Goal: Check status: Check status

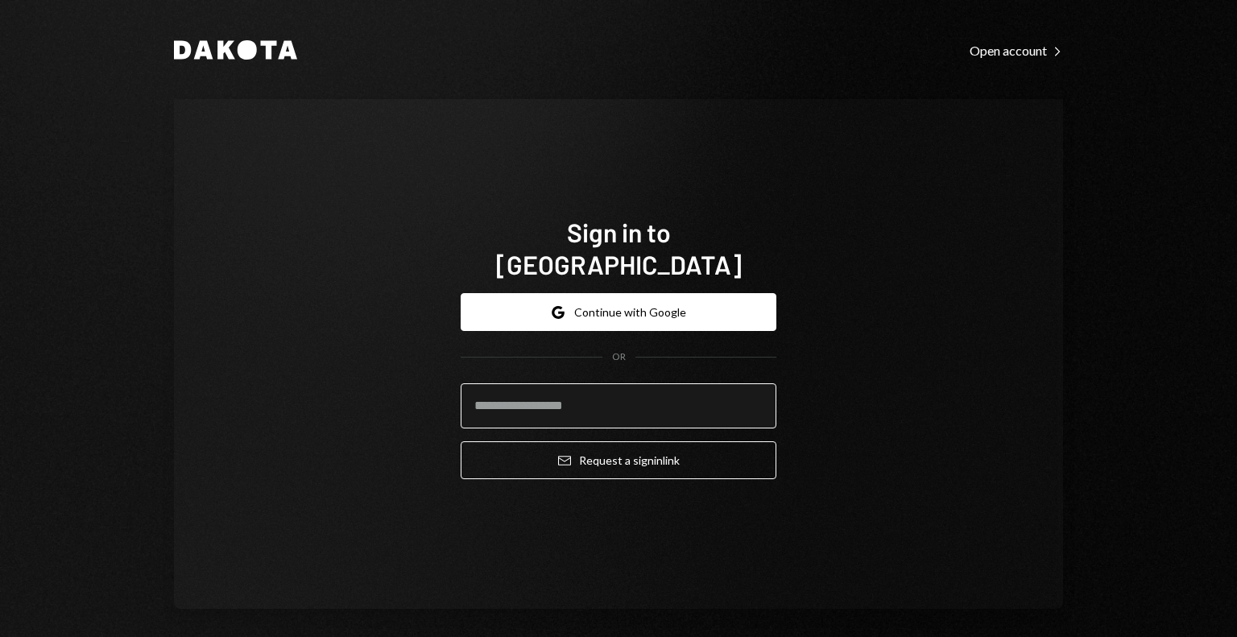
click at [597, 395] on input "email" at bounding box center [619, 405] width 316 height 45
type input "**********"
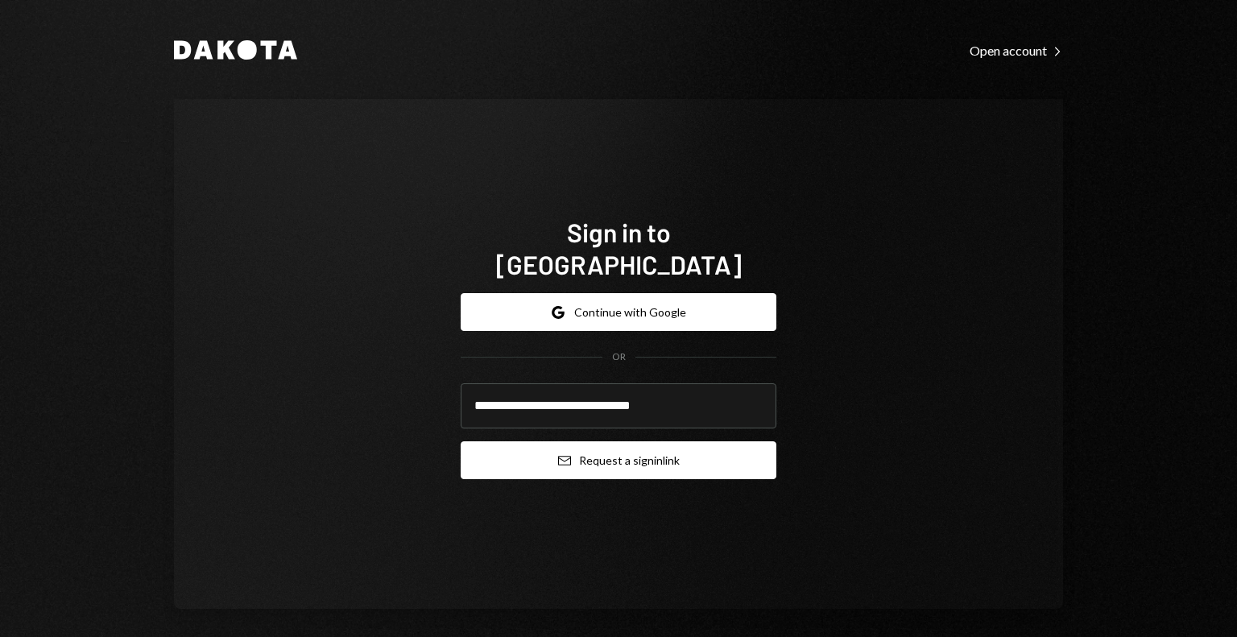
click at [644, 441] on button "Email Request a sign in link" at bounding box center [619, 460] width 316 height 38
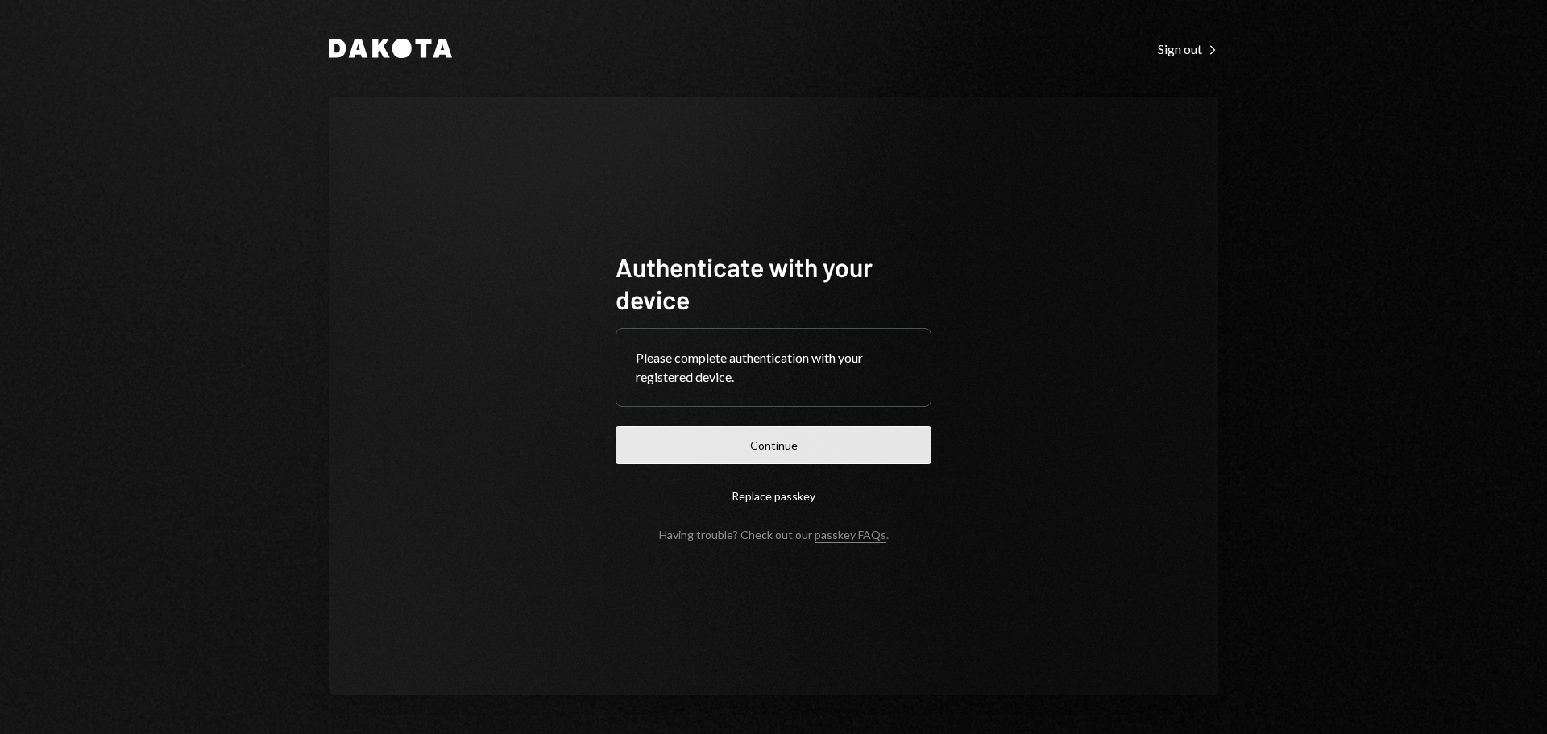
click at [748, 428] on button "Continue" at bounding box center [773, 445] width 316 height 38
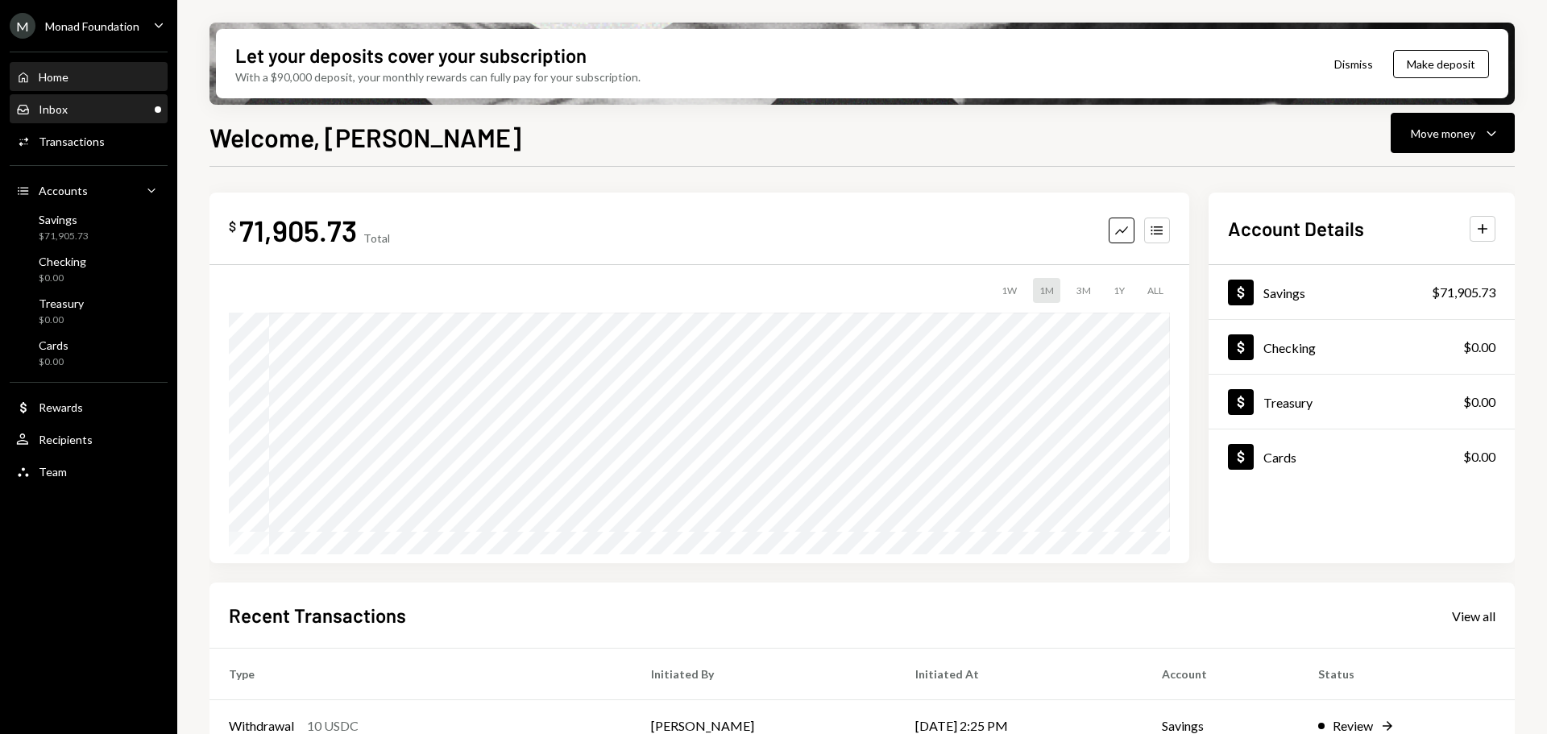
click at [97, 100] on div "Inbox Inbox" at bounding box center [88, 109] width 145 height 27
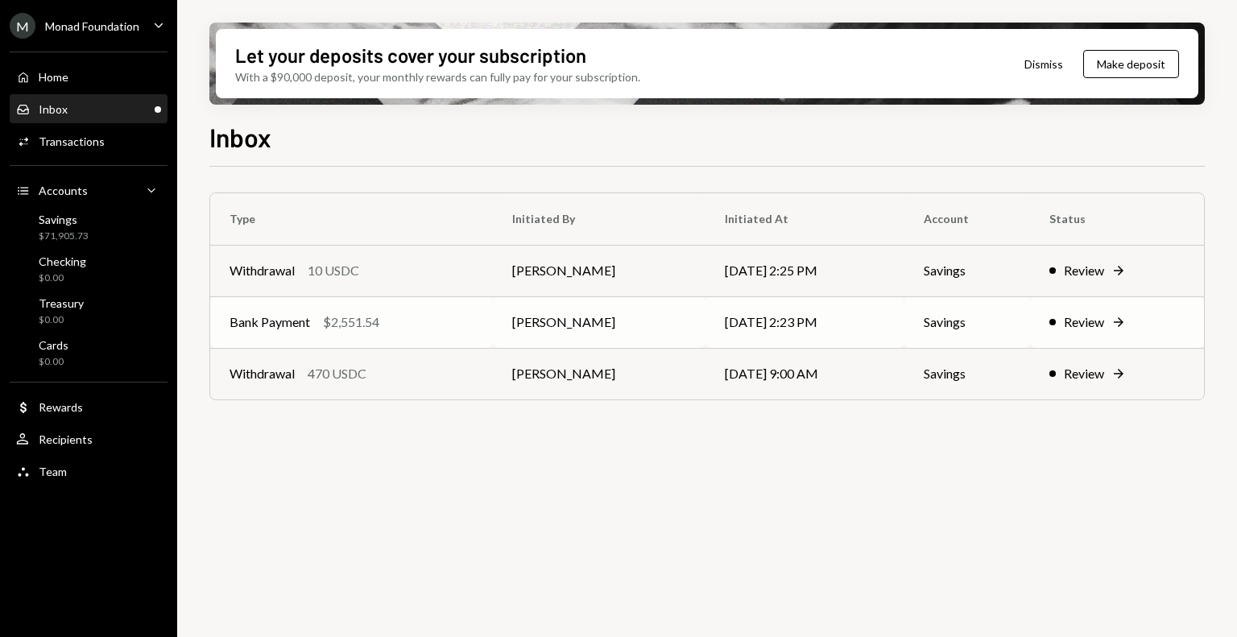
click at [404, 329] on div "Bank Payment $2,551.54" at bounding box center [352, 322] width 244 height 19
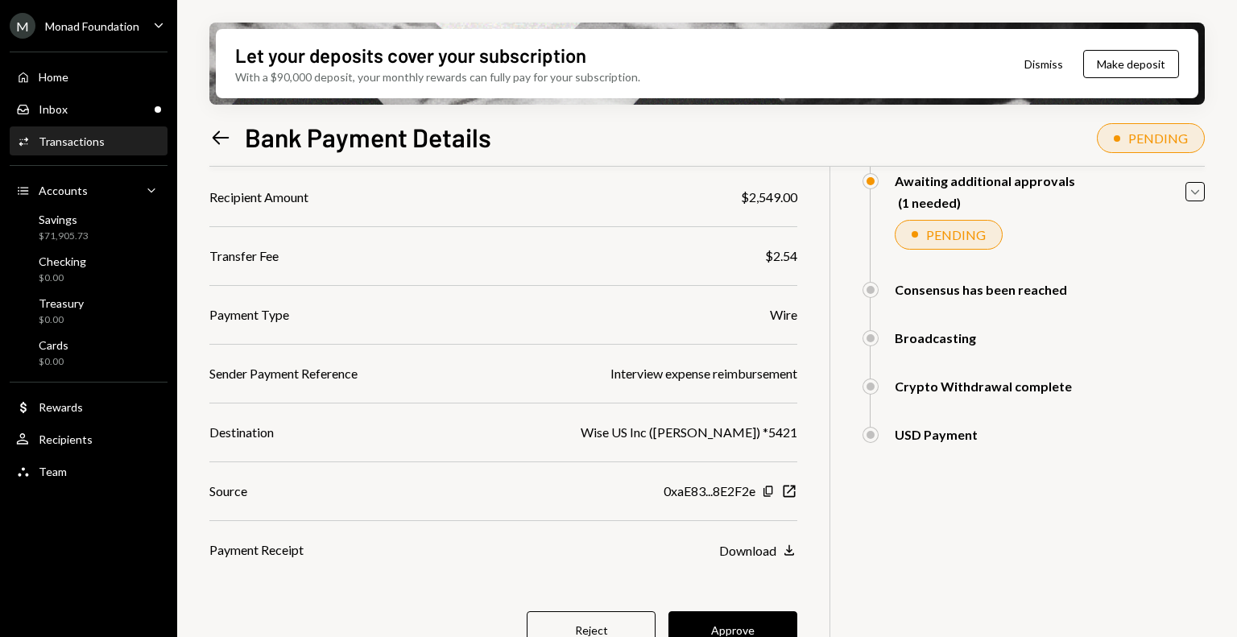
scroll to position [189, 0]
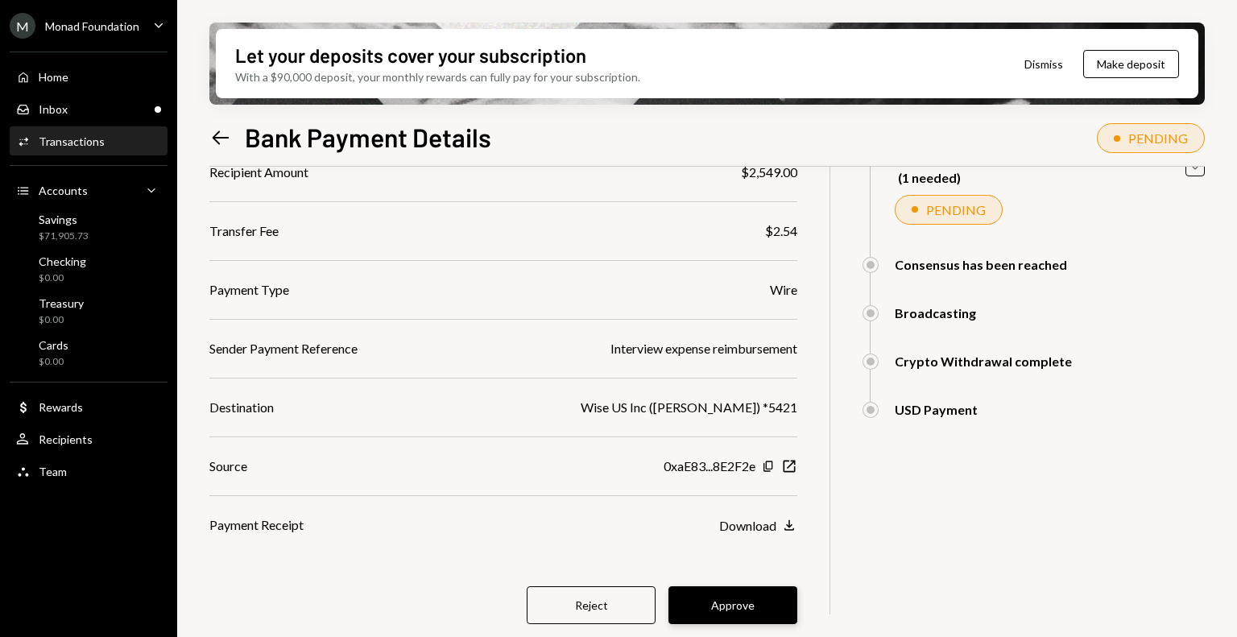
click at [728, 612] on button "Approve" at bounding box center [733, 605] width 129 height 38
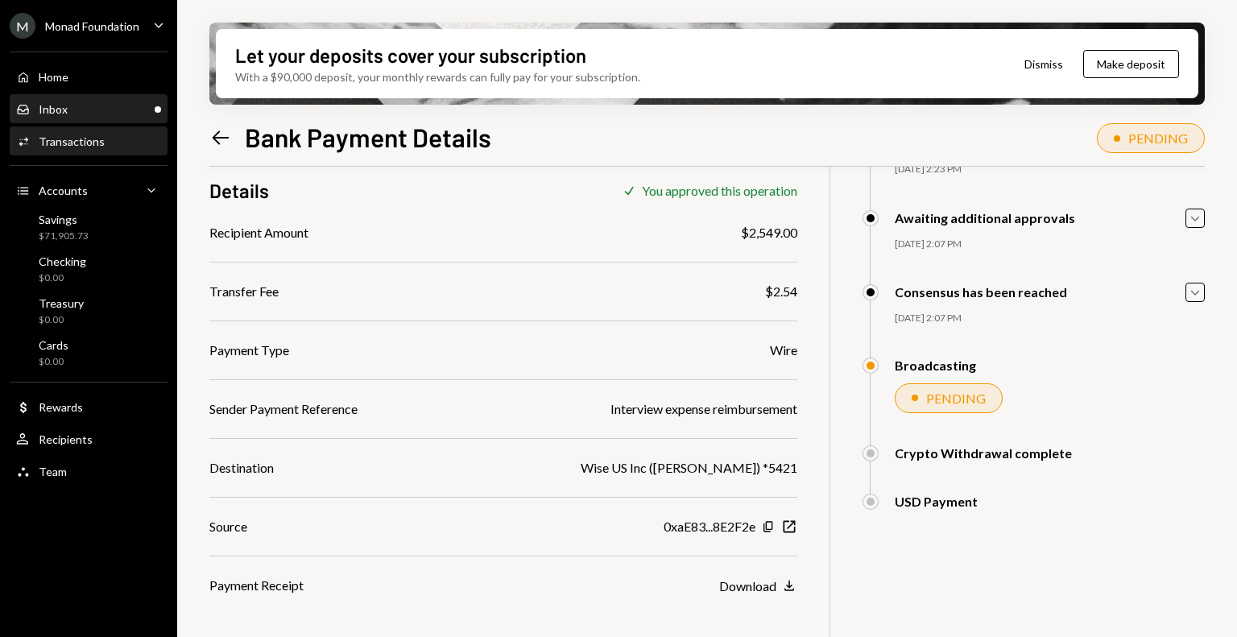
click at [101, 110] on div "Inbox Inbox" at bounding box center [88, 109] width 145 height 14
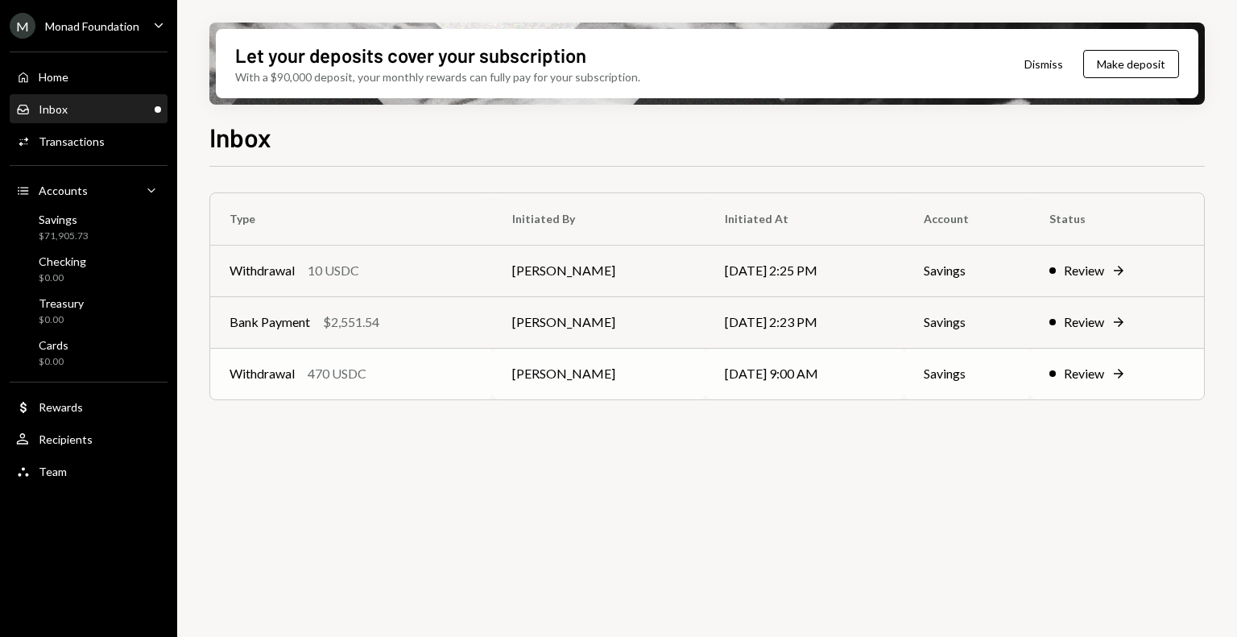
click at [425, 376] on div "Withdrawal 470 USDC" at bounding box center [352, 373] width 244 height 19
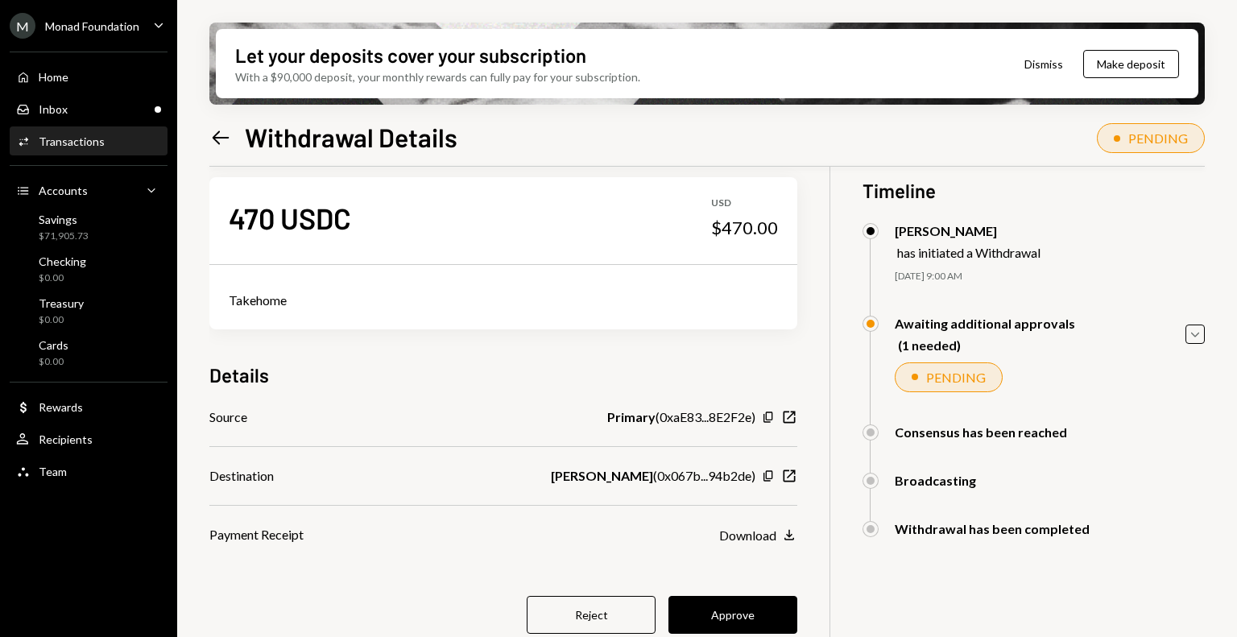
scroll to position [15, 0]
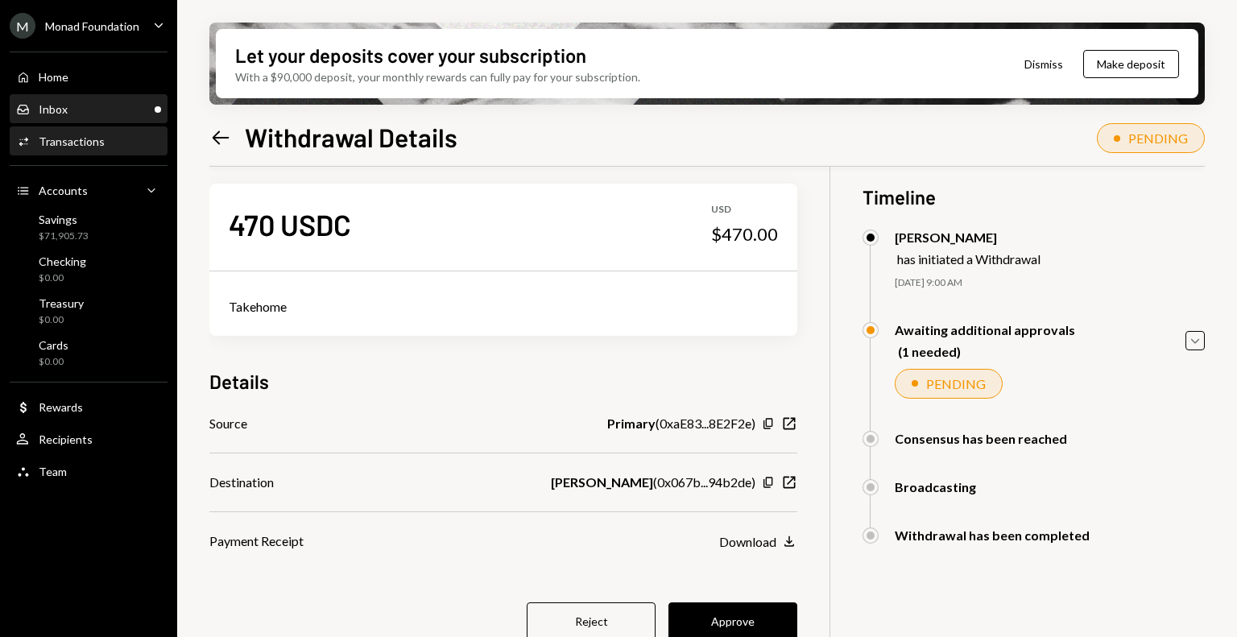
click at [97, 115] on div "Inbox Inbox" at bounding box center [88, 109] width 145 height 14
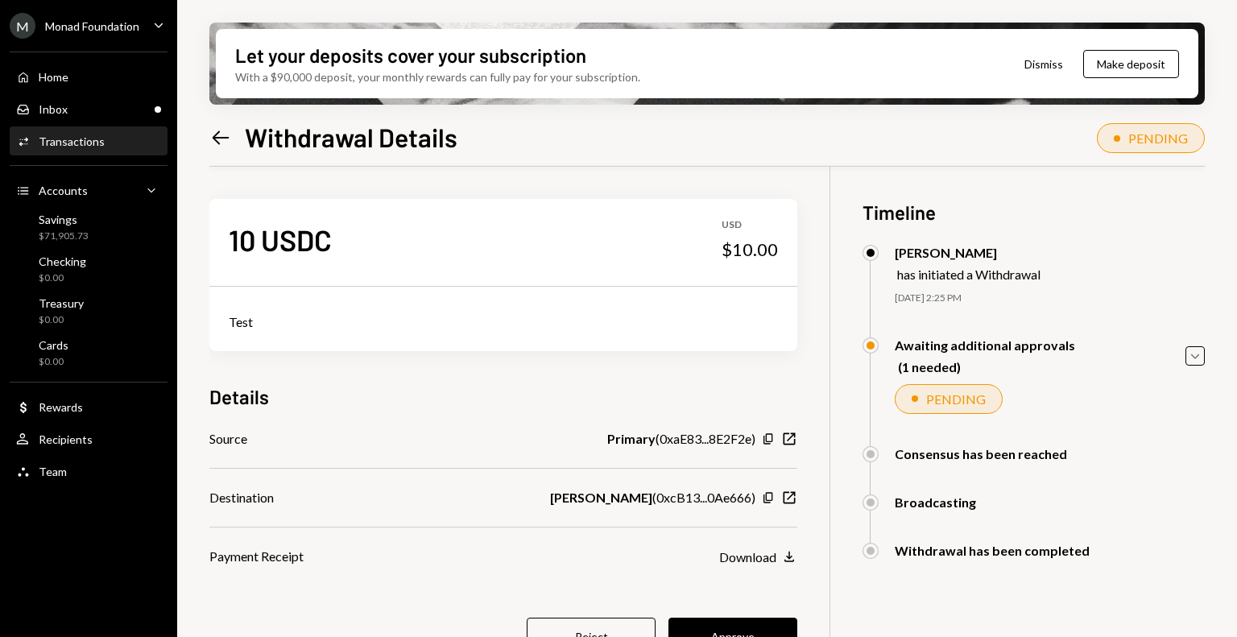
scroll to position [129, 0]
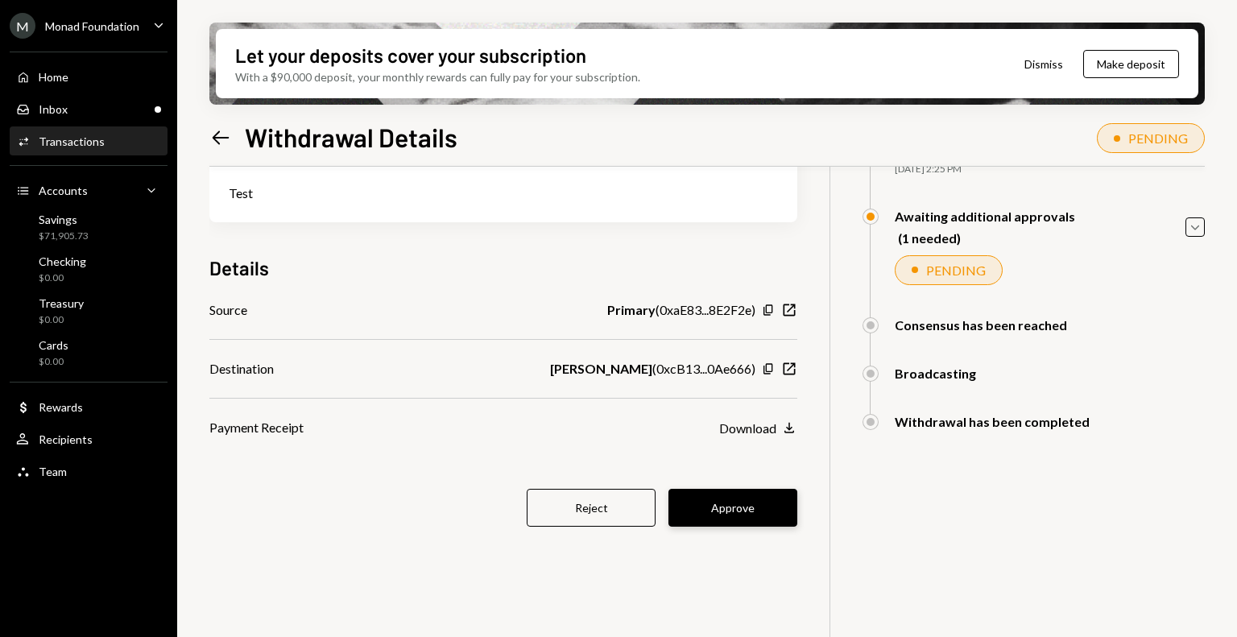
click at [749, 508] on button "Approve" at bounding box center [733, 508] width 129 height 38
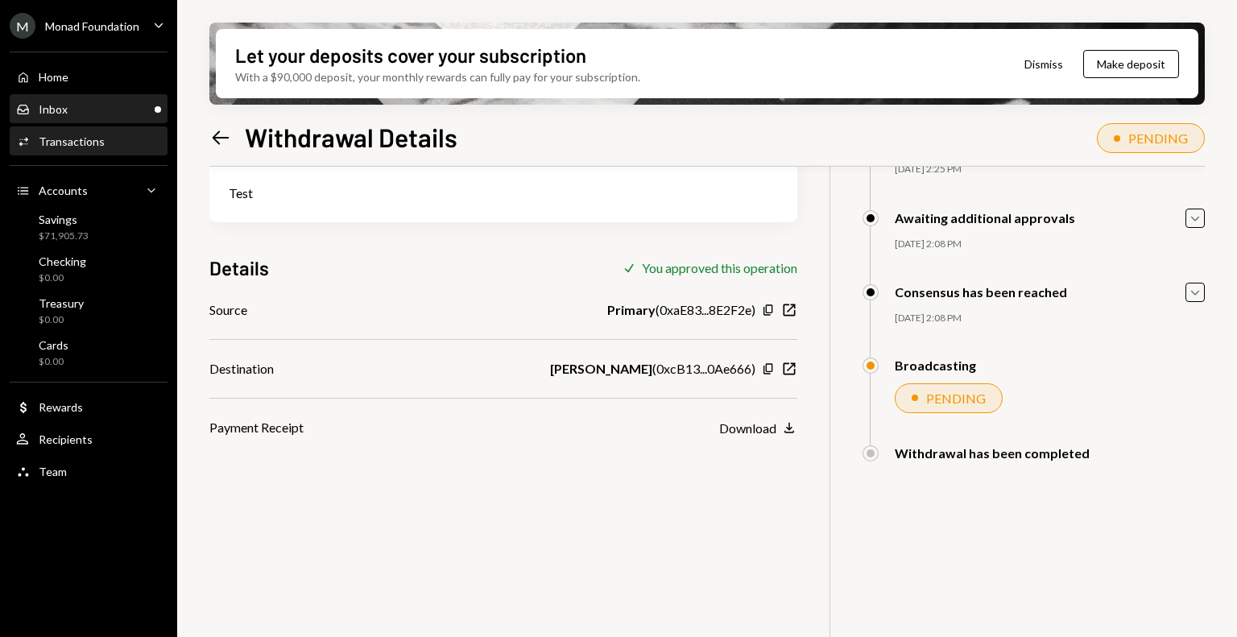
click at [103, 102] on div "Inbox Inbox" at bounding box center [88, 109] width 145 height 14
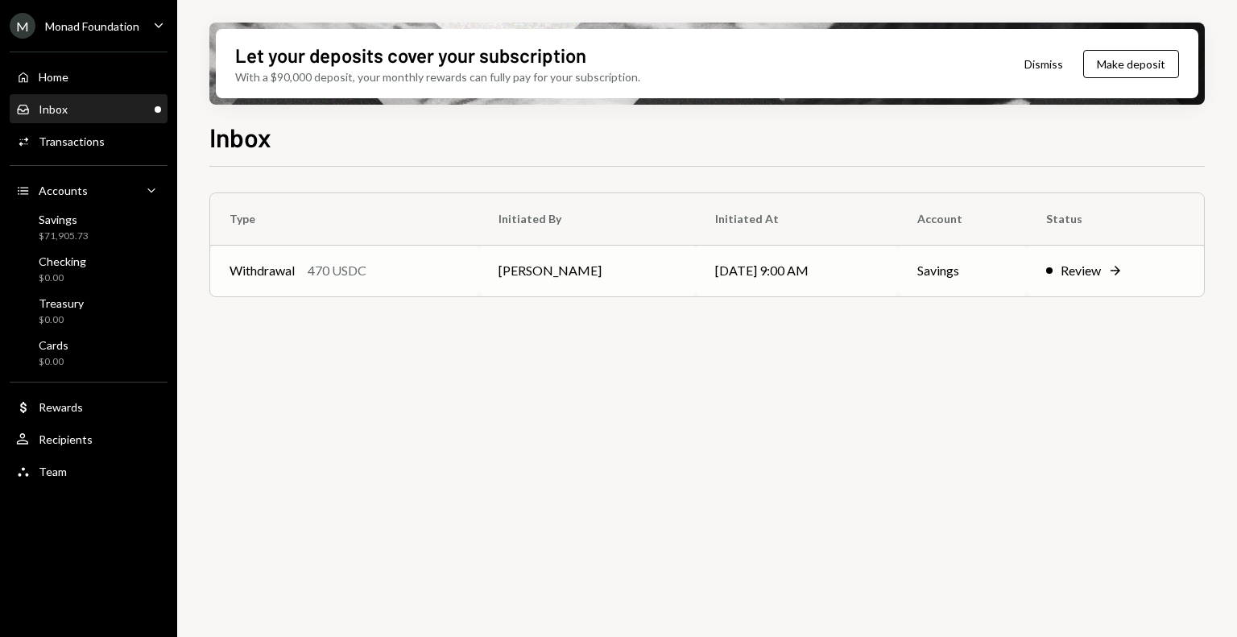
click at [409, 286] on td "Withdrawal 470 USDC" at bounding box center [344, 271] width 269 height 52
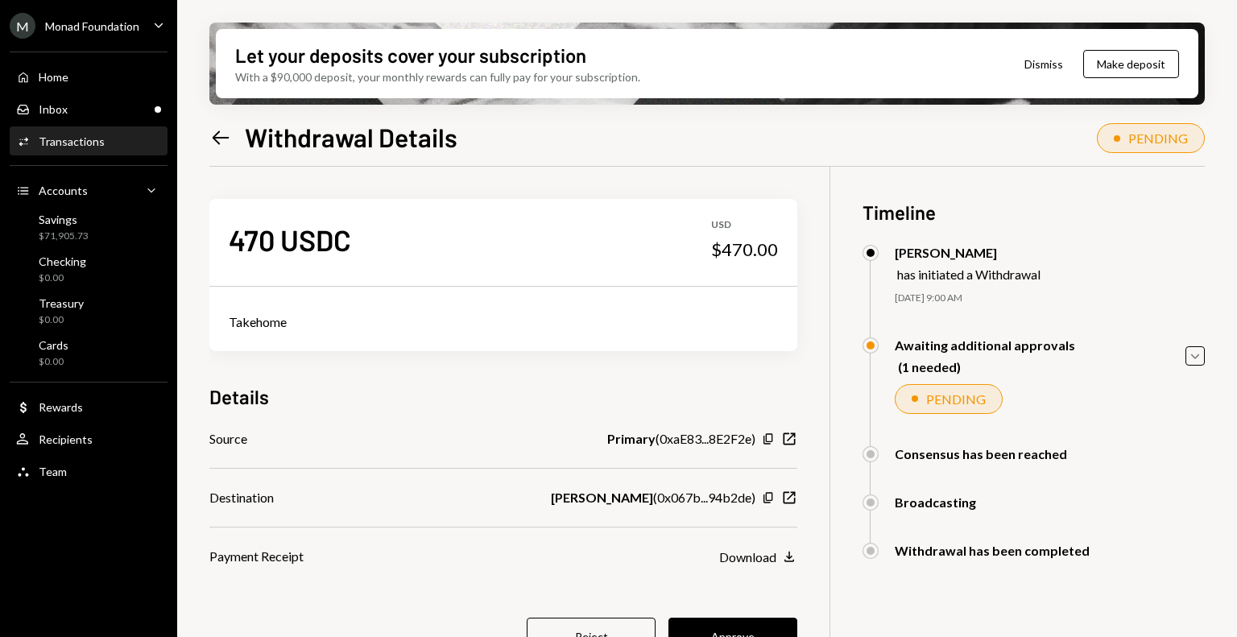
scroll to position [55, 0]
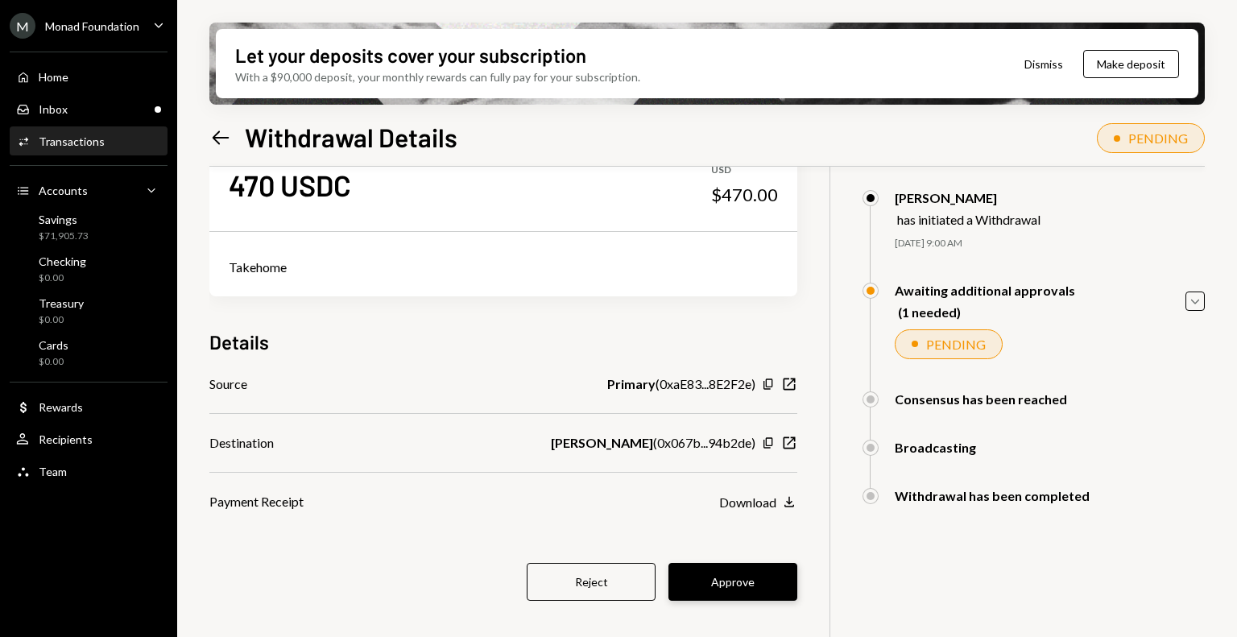
click at [733, 582] on button "Approve" at bounding box center [733, 582] width 129 height 38
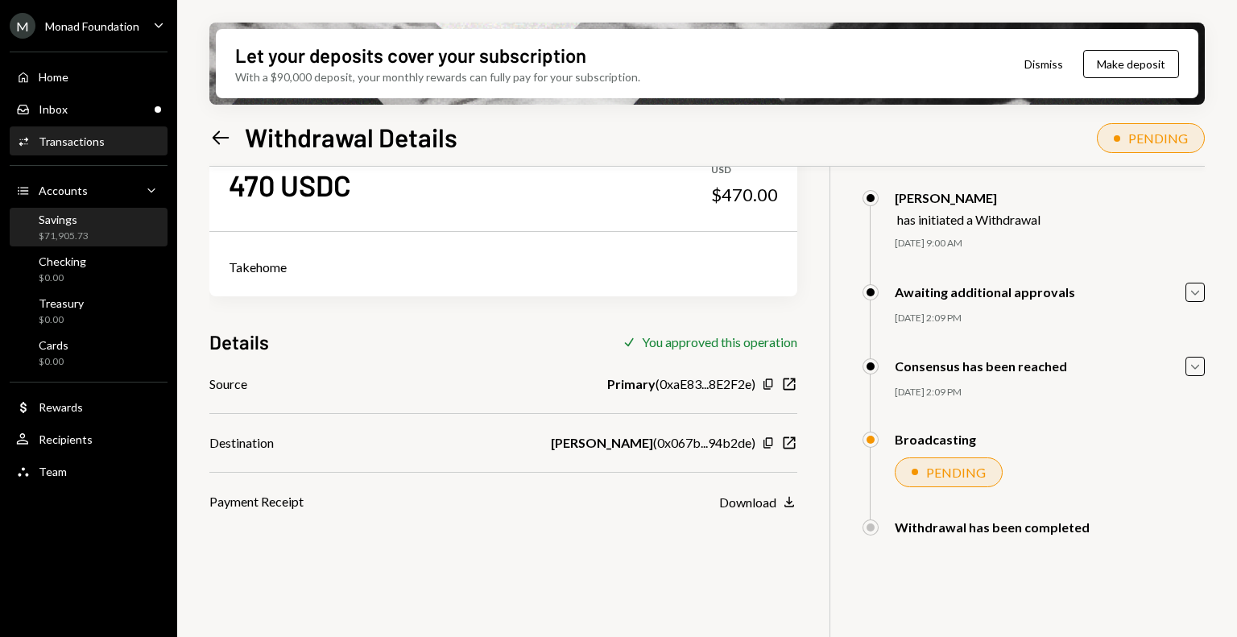
click at [87, 223] on div "Savings" at bounding box center [64, 220] width 50 height 14
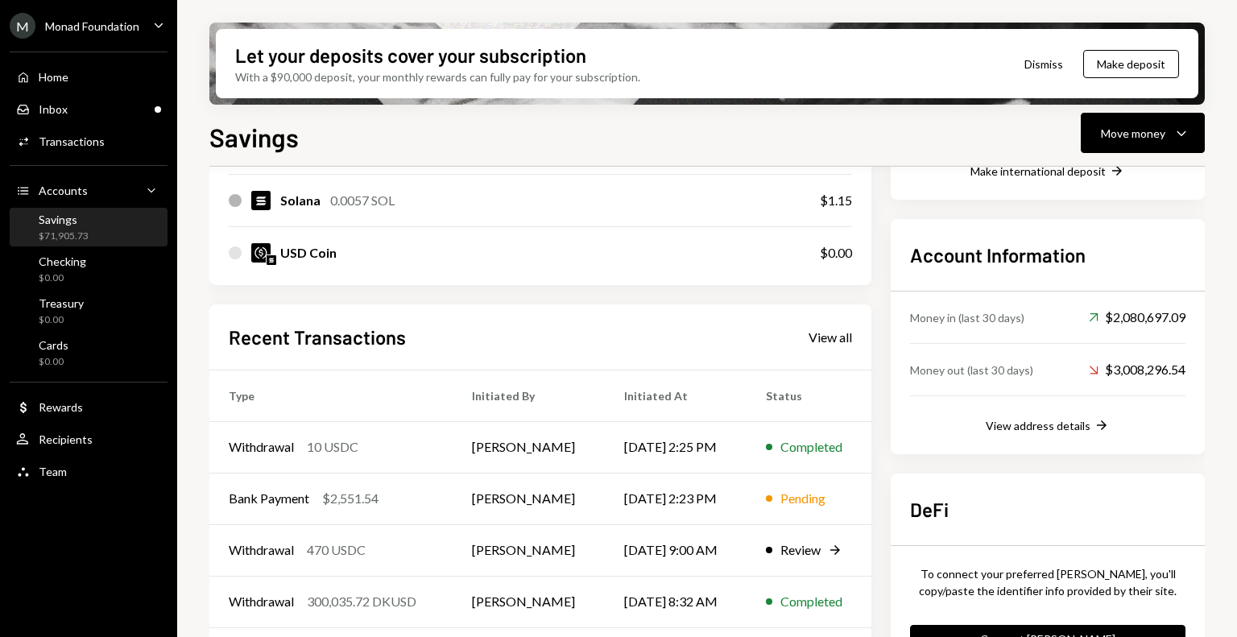
scroll to position [462, 0]
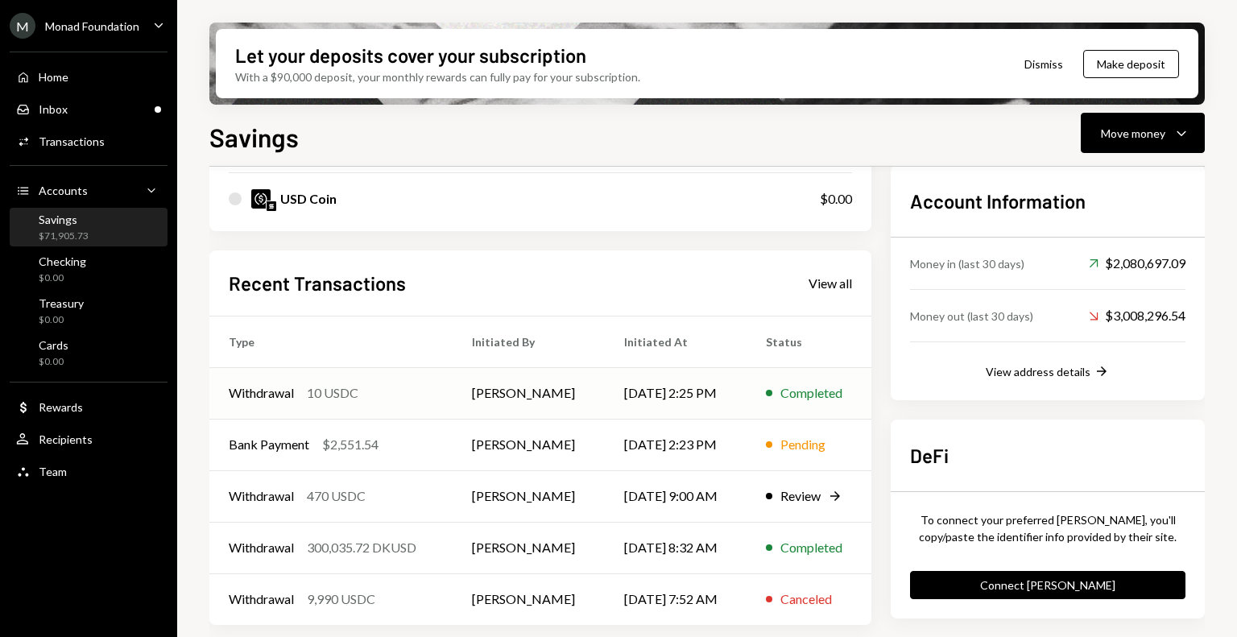
click at [423, 398] on div "Withdrawal 10 USDC" at bounding box center [331, 392] width 205 height 19
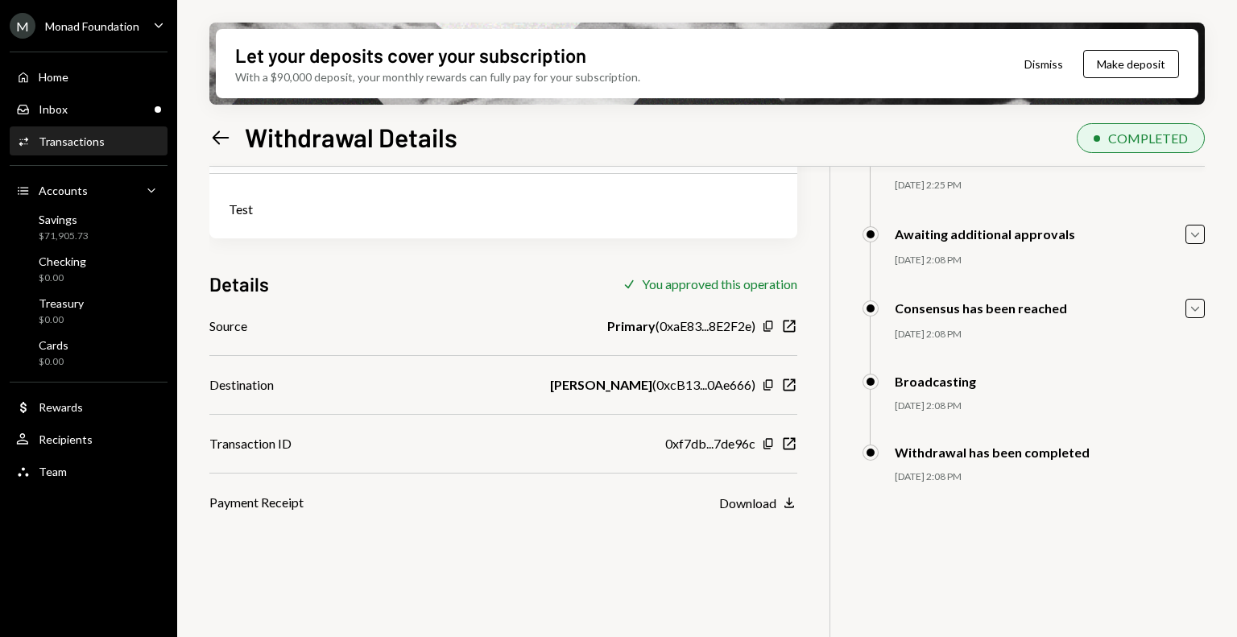
scroll to position [129, 0]
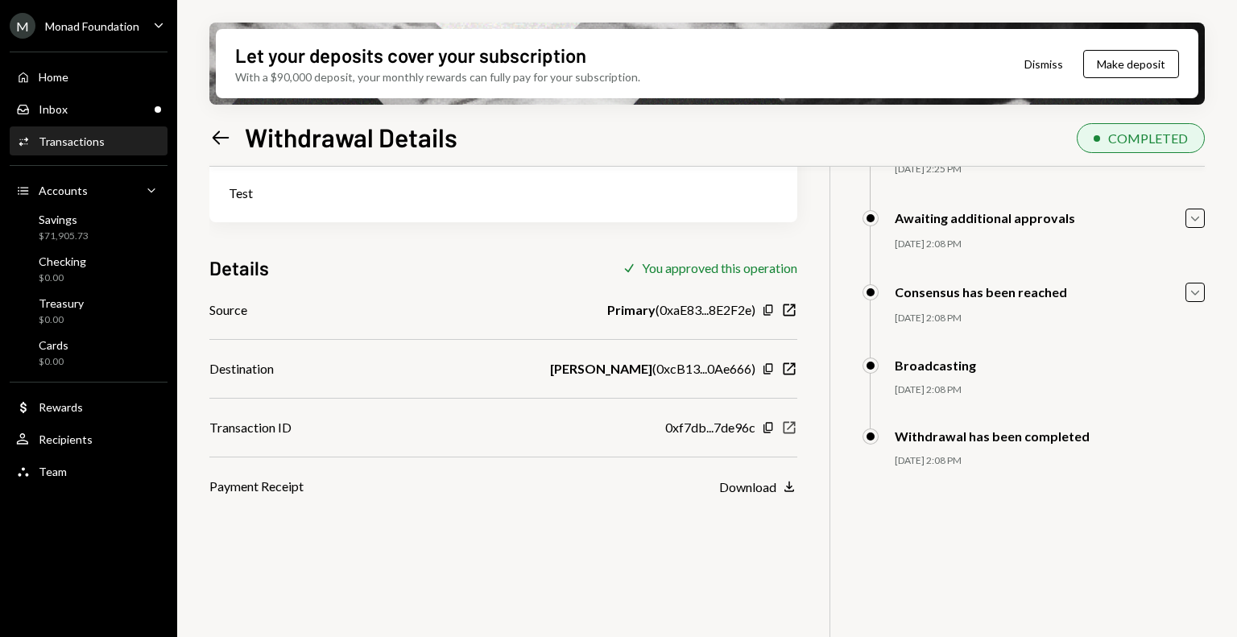
click at [796, 431] on icon "New Window" at bounding box center [789, 428] width 16 height 16
click at [93, 219] on div "Savings $71,905.73" at bounding box center [88, 228] width 145 height 31
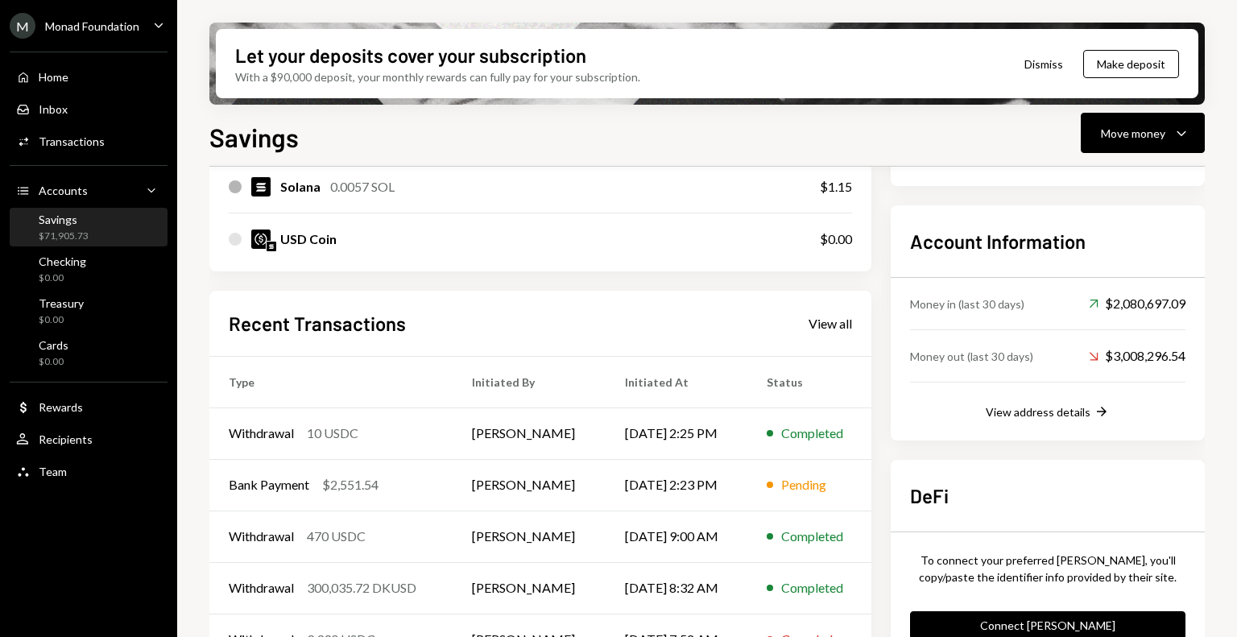
scroll to position [422, 0]
click at [378, 528] on div "Withdrawal 470 USDC" at bounding box center [331, 535] width 205 height 19
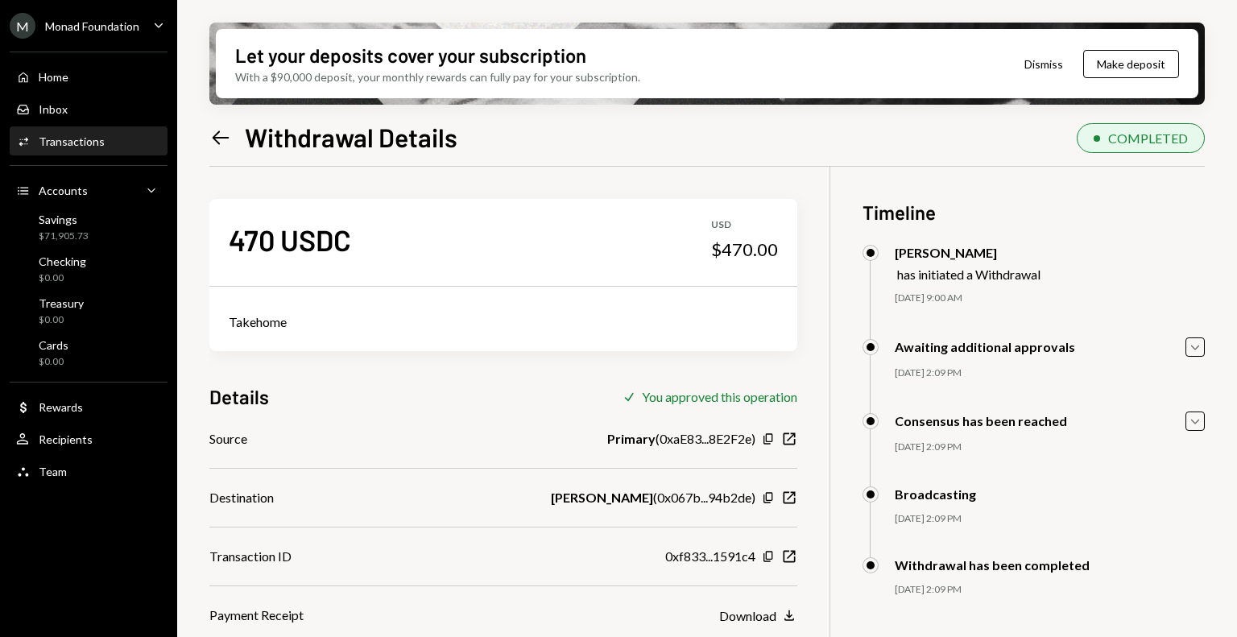
scroll to position [129, 0]
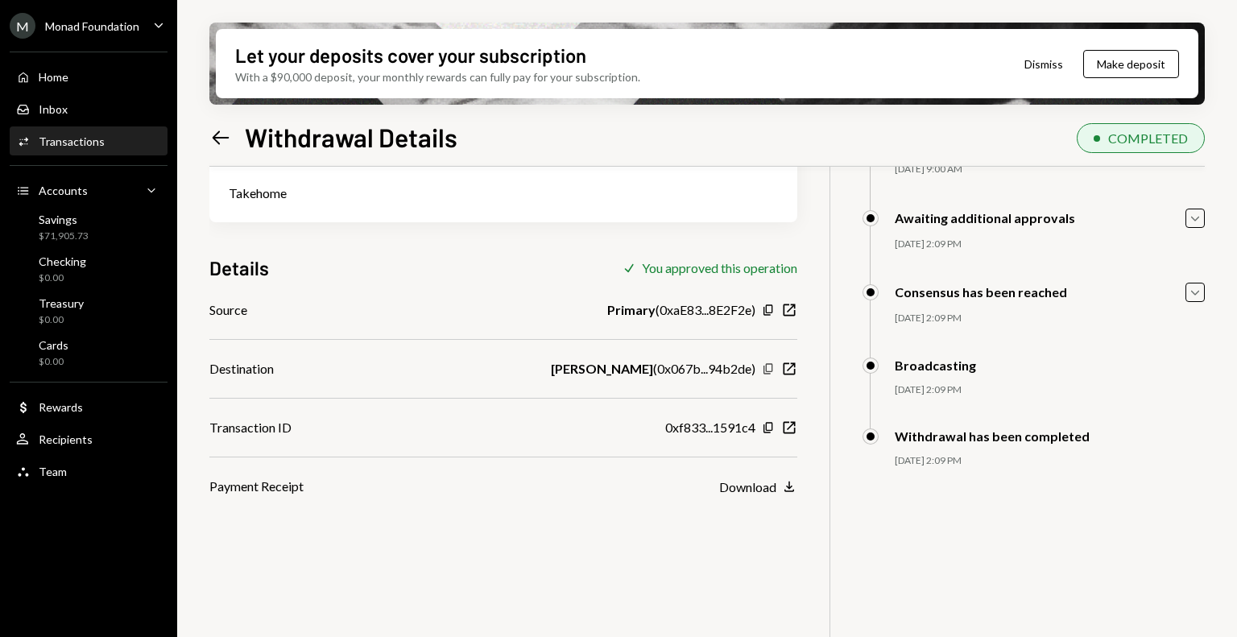
click at [768, 371] on icon "Copy" at bounding box center [768, 368] width 13 height 13
click at [72, 78] on div "Home Home" at bounding box center [88, 77] width 145 height 14
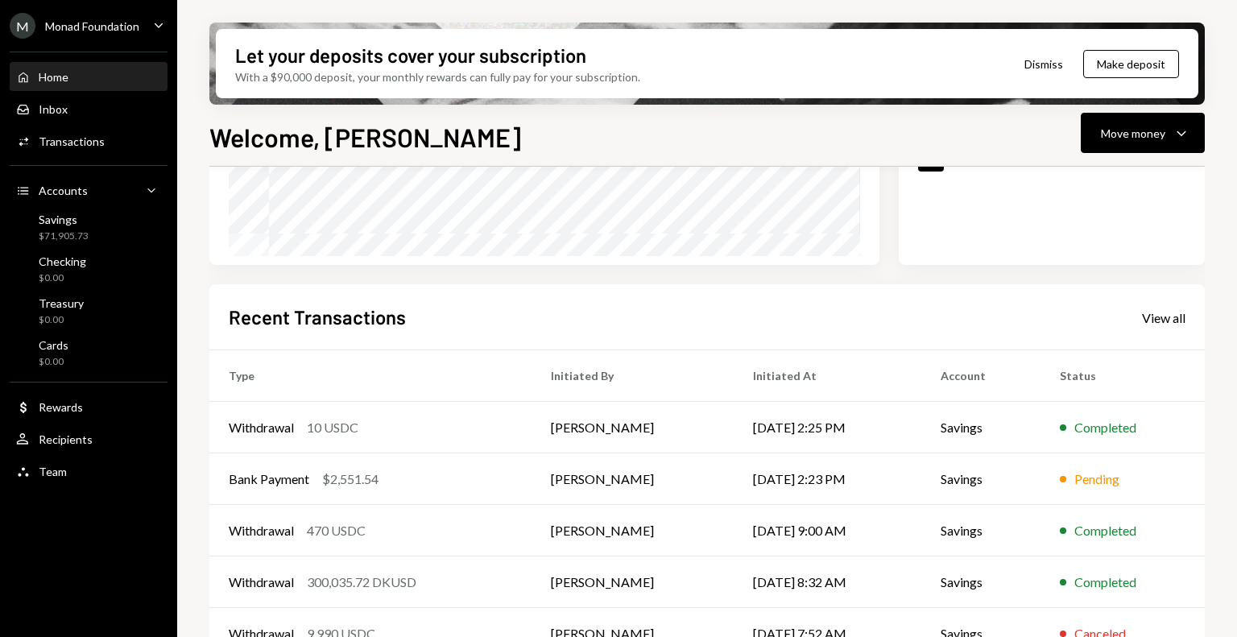
scroll to position [333, 0]
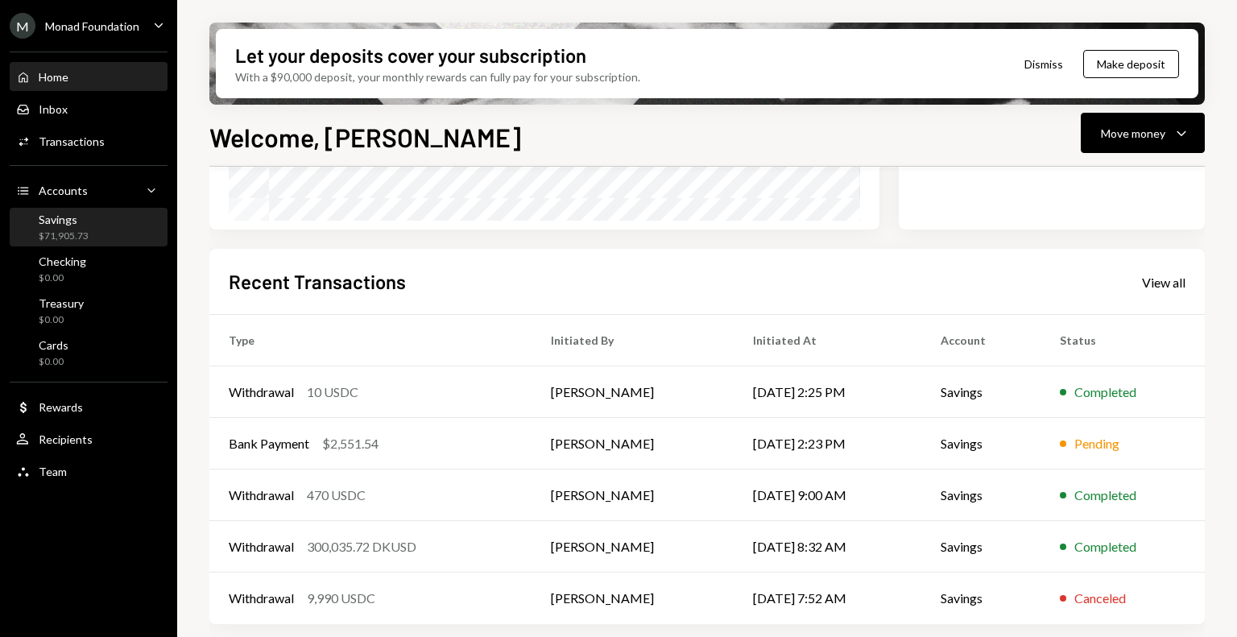
click at [84, 222] on div "Savings" at bounding box center [64, 220] width 50 height 14
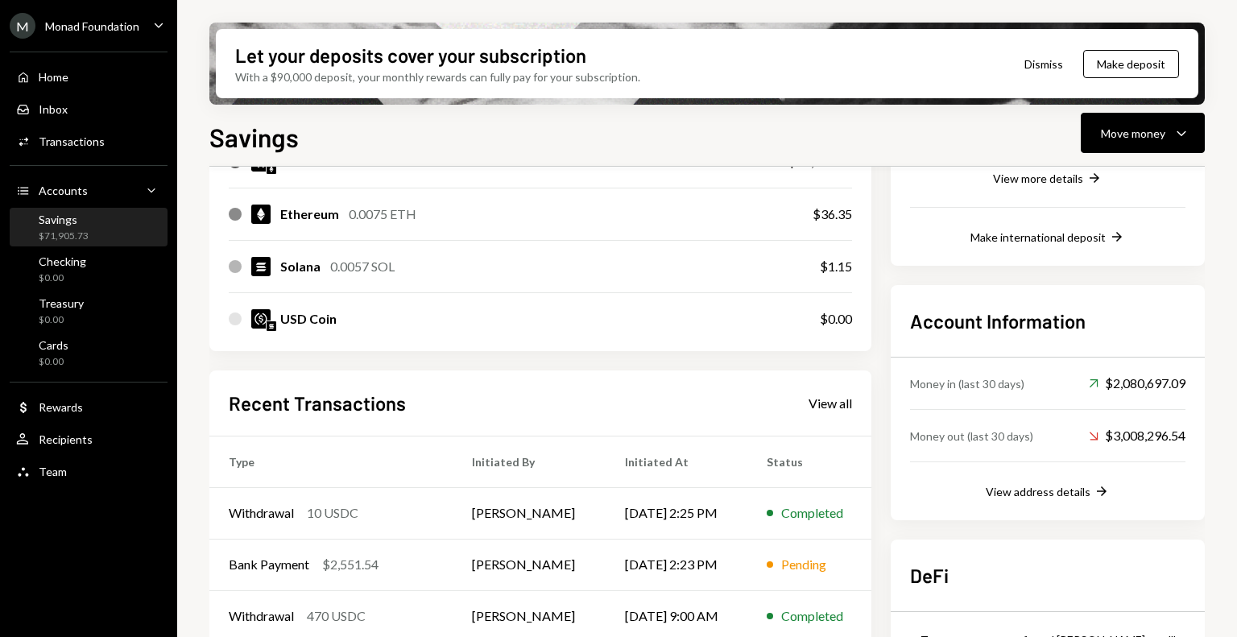
scroll to position [462, 0]
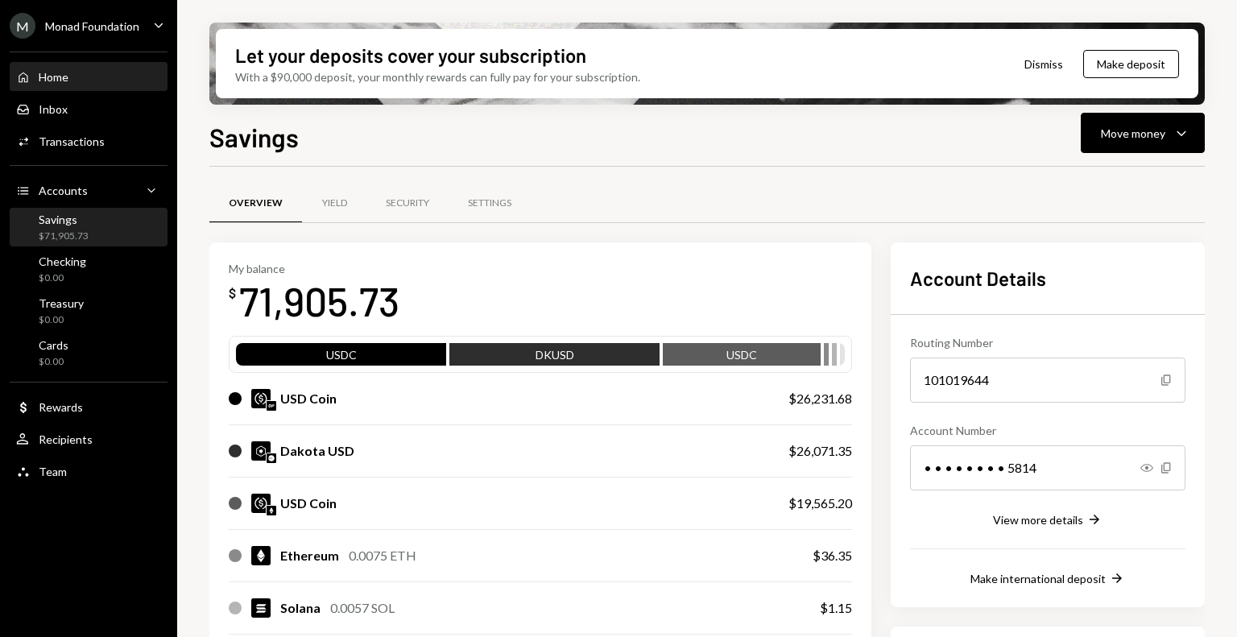
click at [61, 71] on div "Home" at bounding box center [54, 77] width 30 height 14
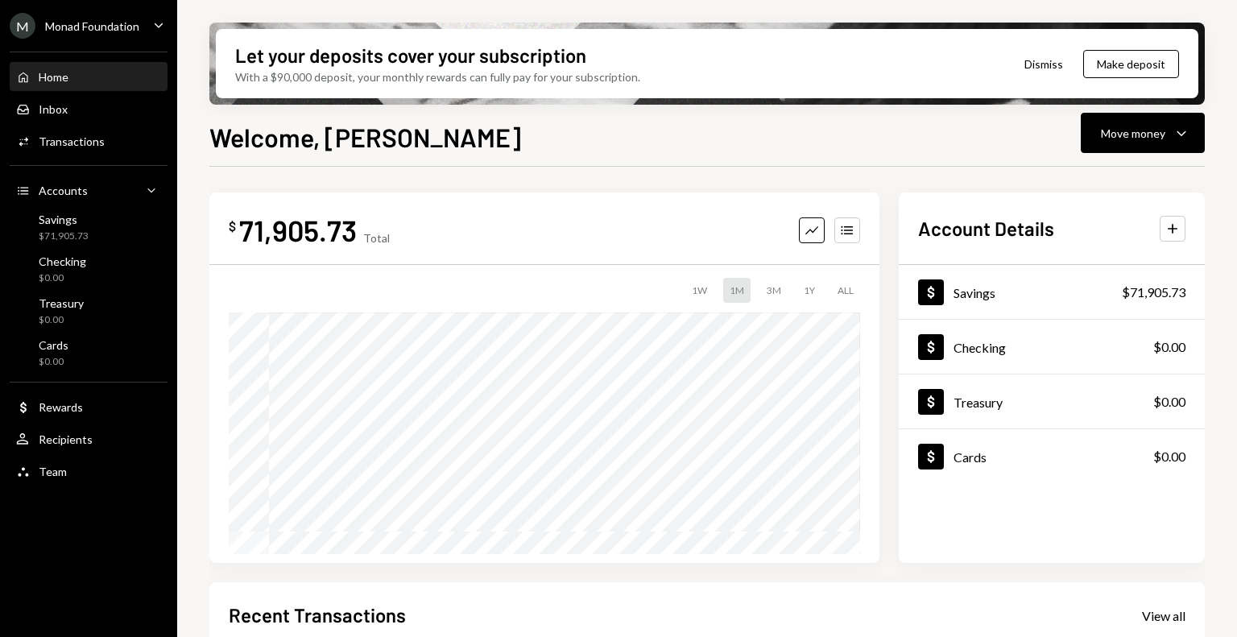
click at [105, 31] on div "Monad Foundation" at bounding box center [92, 26] width 94 height 14
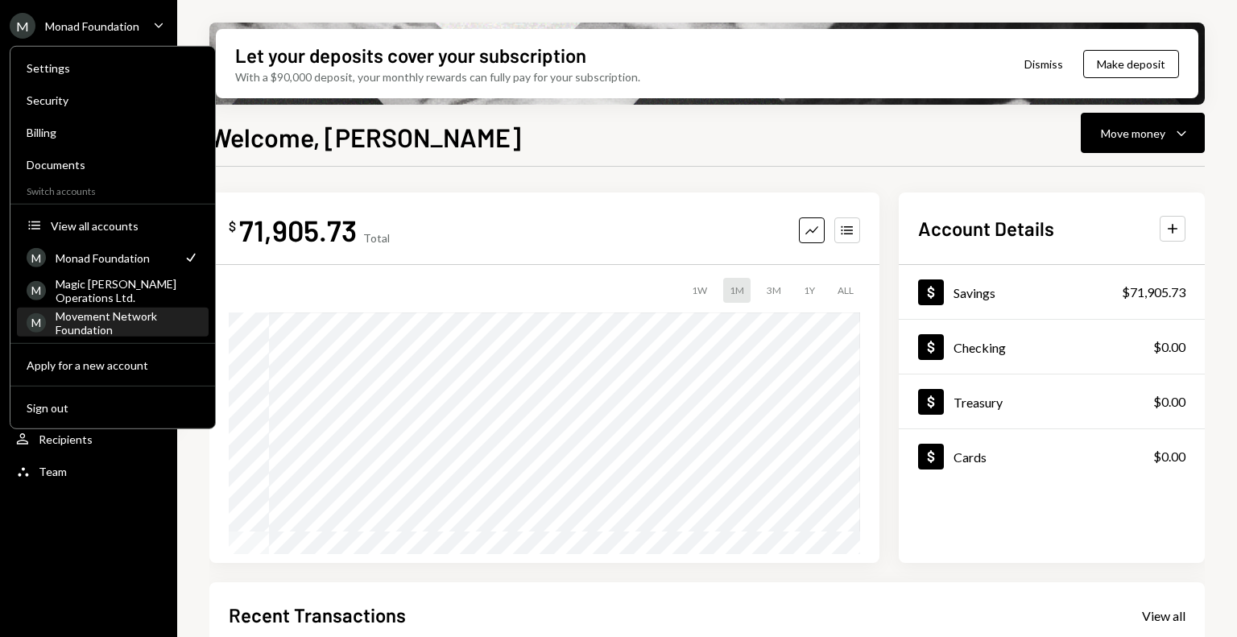
click at [116, 322] on div "Movement Network Foundation" at bounding box center [127, 322] width 143 height 27
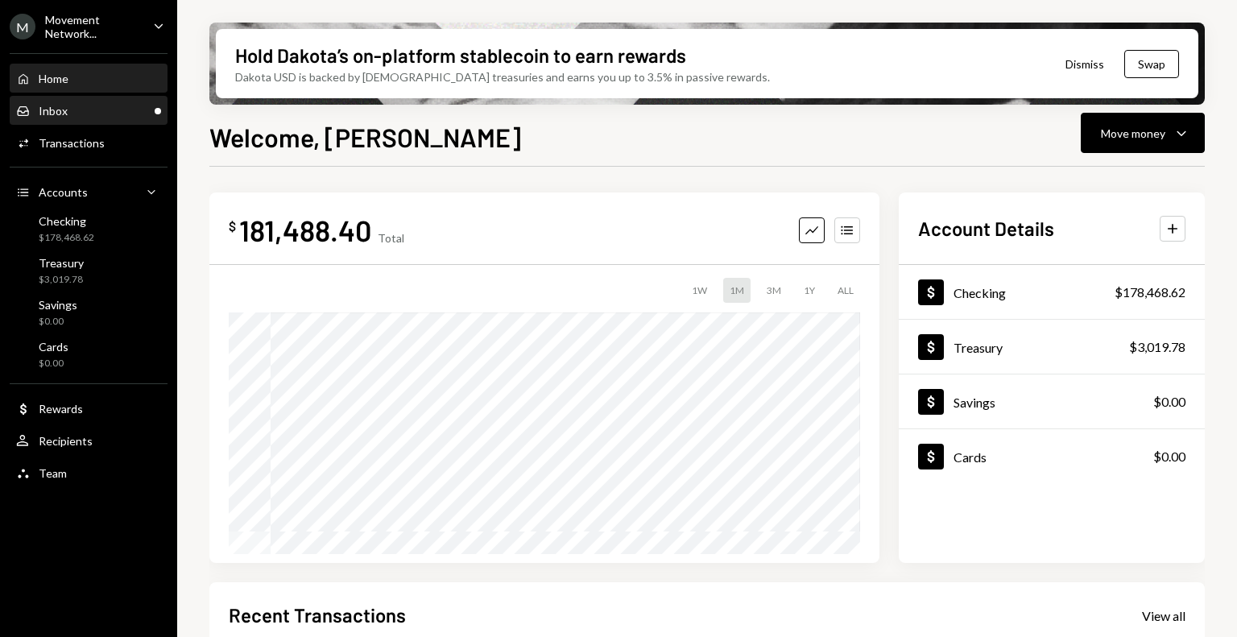
click at [80, 106] on div "Inbox Inbox" at bounding box center [88, 111] width 145 height 14
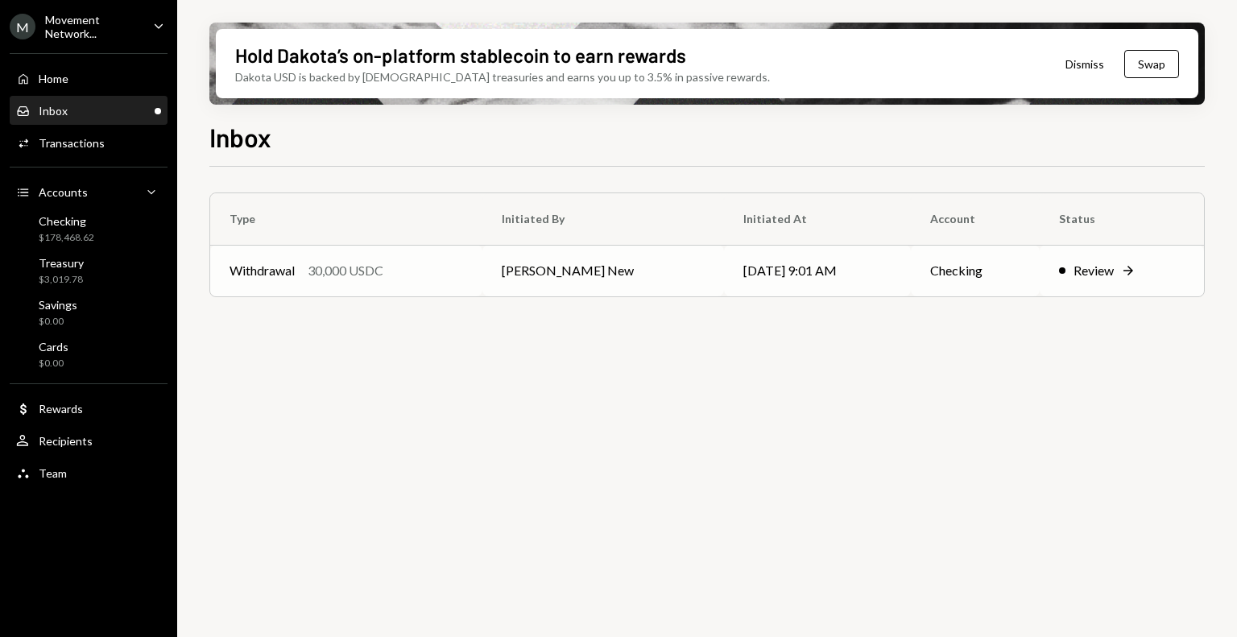
click at [463, 271] on div "Withdrawal 30,000 USDC" at bounding box center [347, 270] width 234 height 19
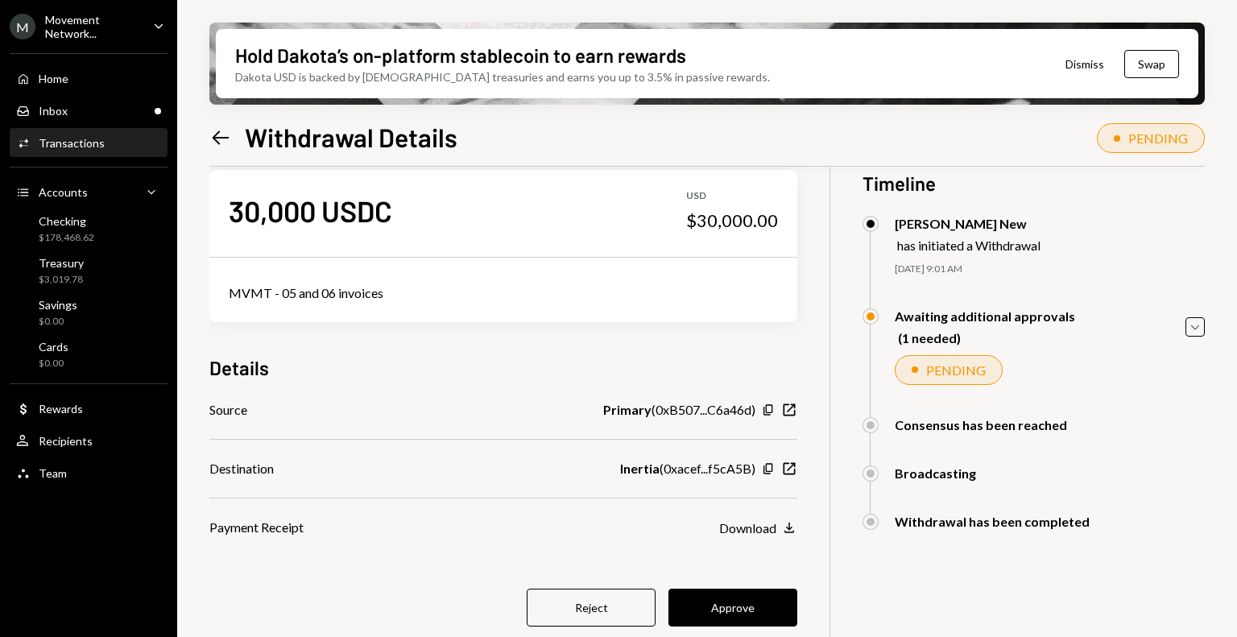
scroll to position [29, 0]
click at [76, 223] on div "Checking" at bounding box center [67, 221] width 56 height 14
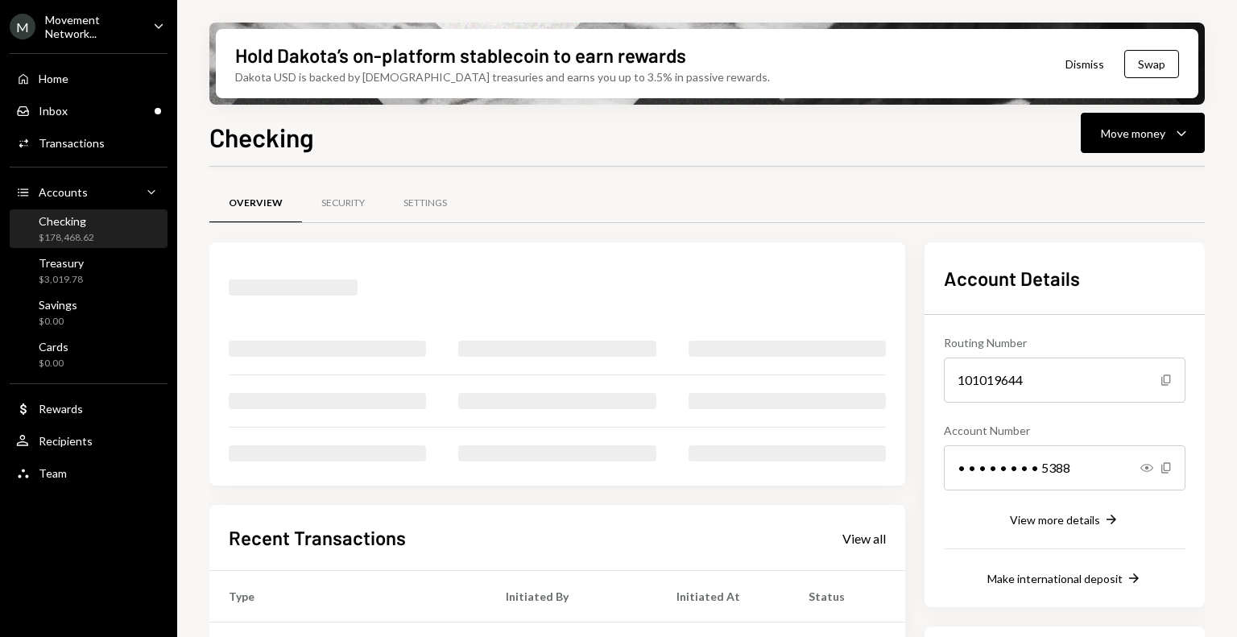
scroll to position [304, 0]
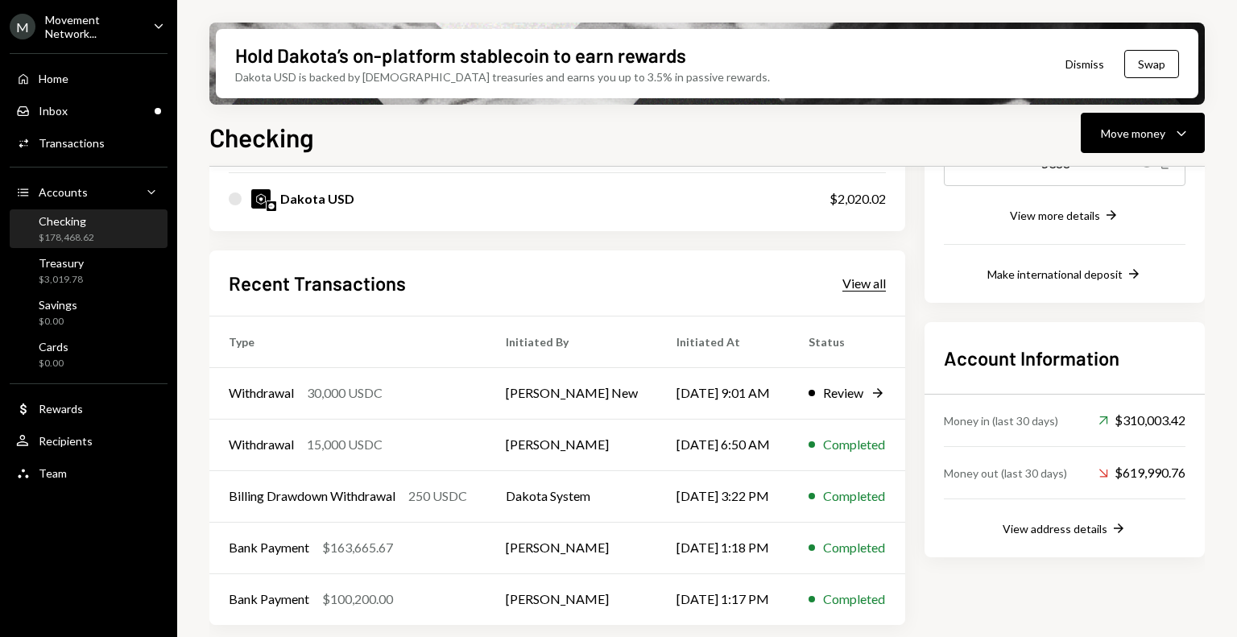
click at [863, 286] on div "View all" at bounding box center [864, 283] width 43 height 16
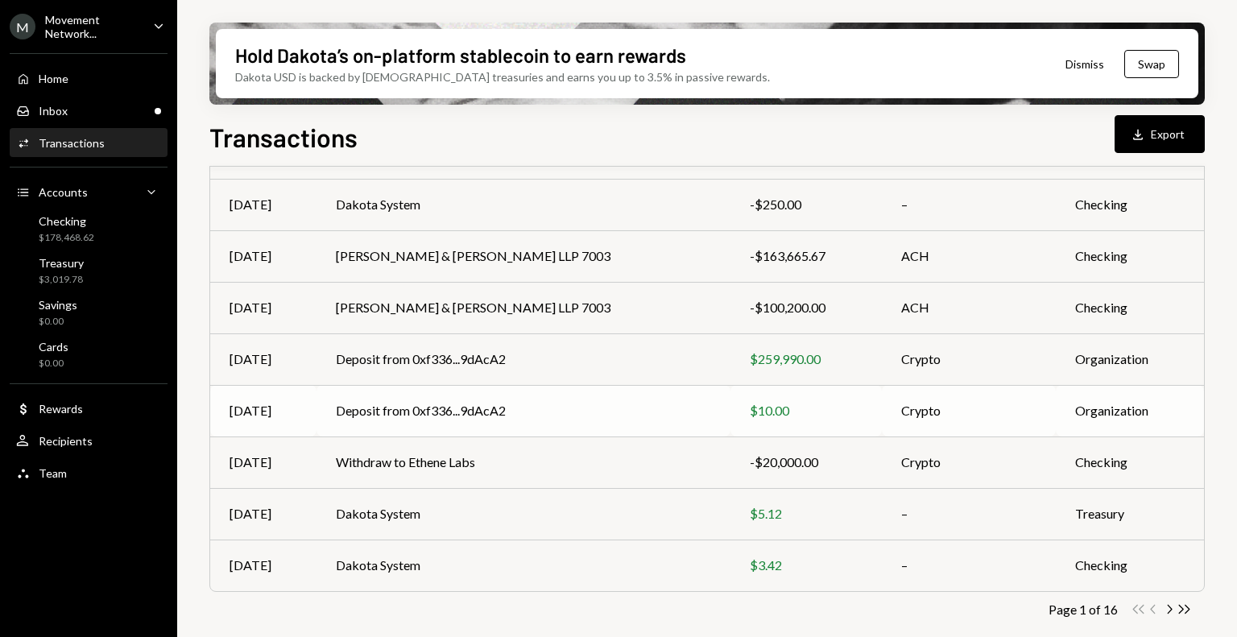
scroll to position [280, 0]
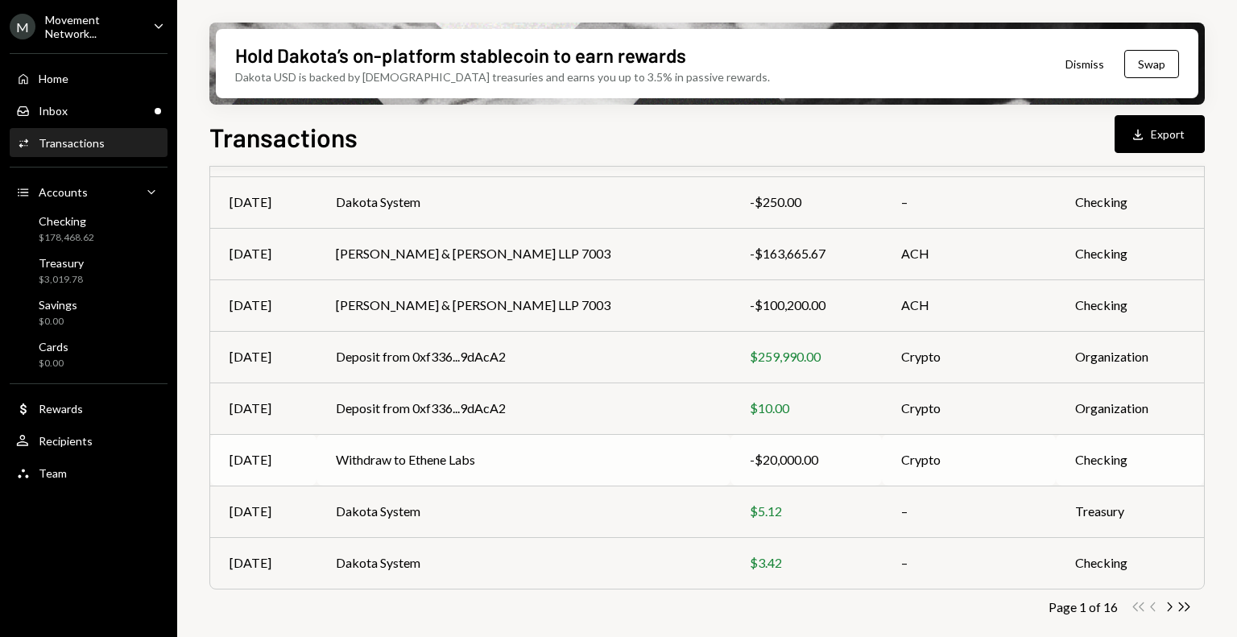
click at [541, 460] on td "Withdraw to Ethene Labs" at bounding box center [524, 460] width 414 height 52
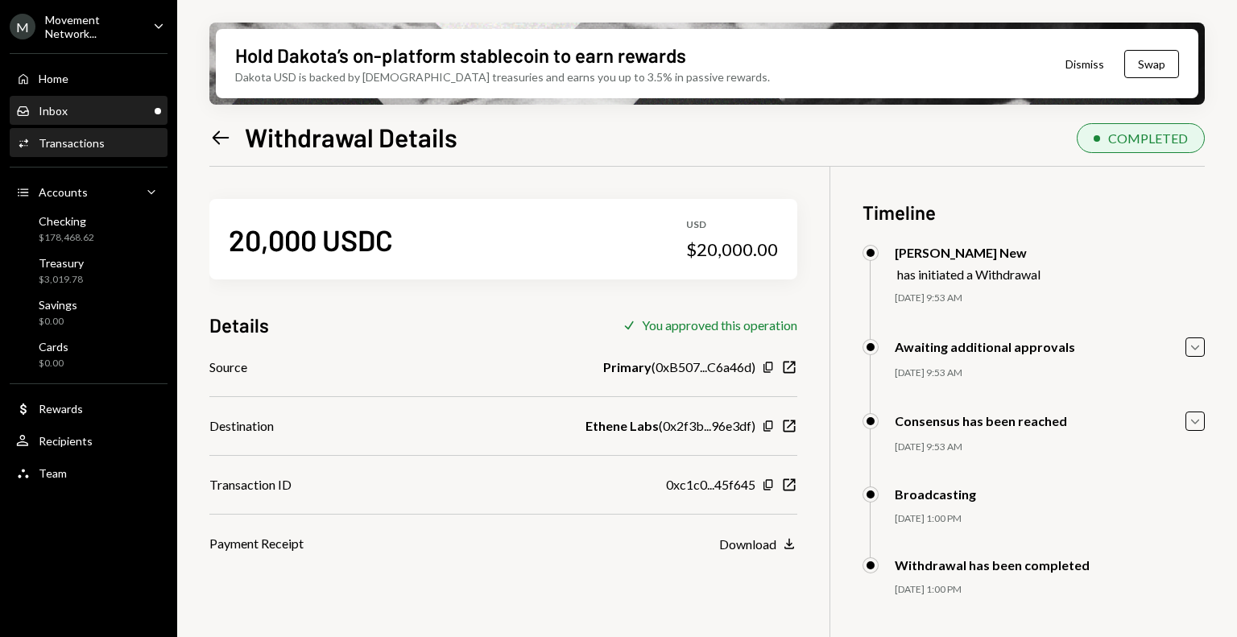
click at [90, 106] on div "Inbox Inbox" at bounding box center [88, 111] width 145 height 14
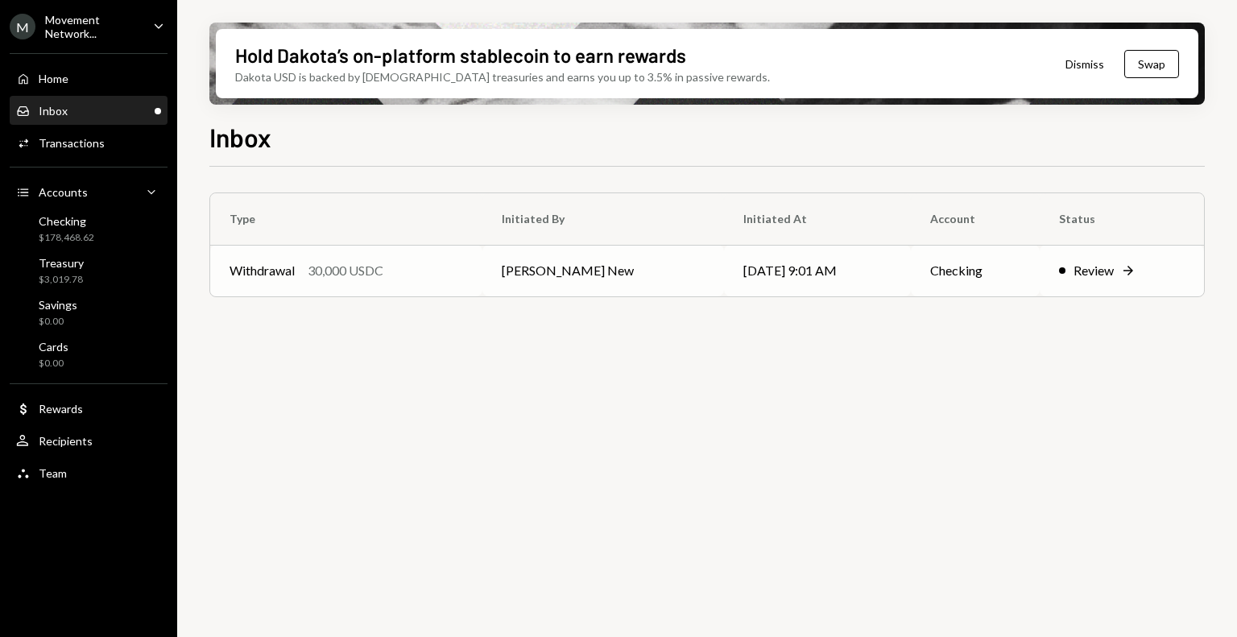
click at [412, 277] on div "Withdrawal 30,000 USDC" at bounding box center [347, 270] width 234 height 19
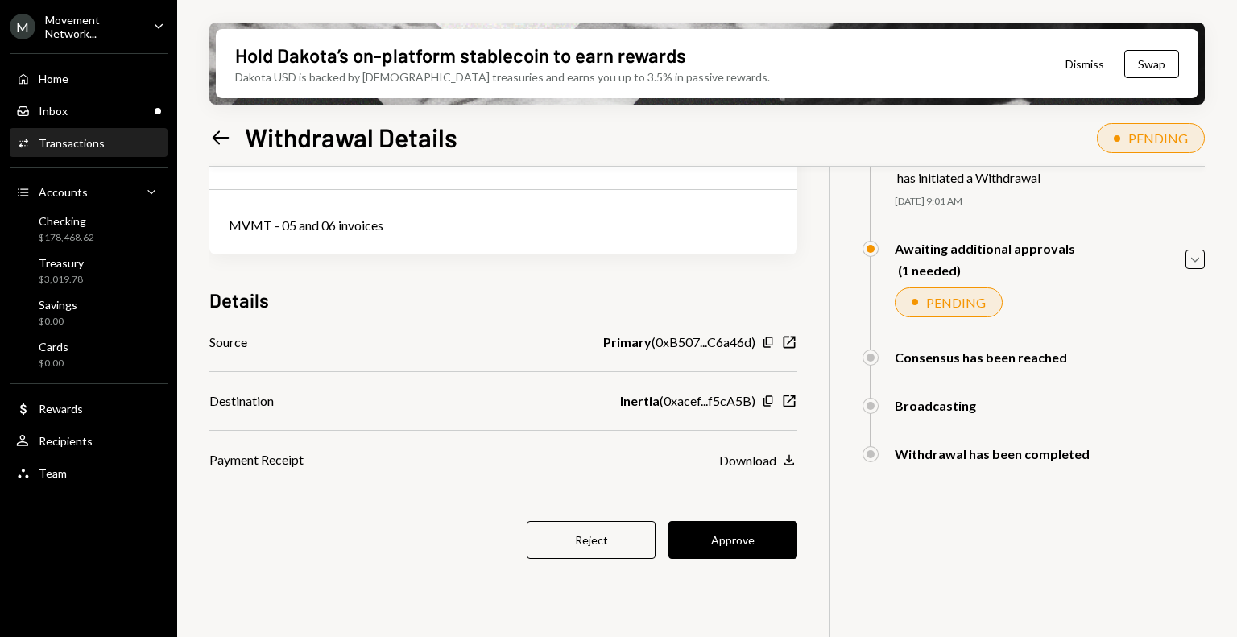
scroll to position [100, 0]
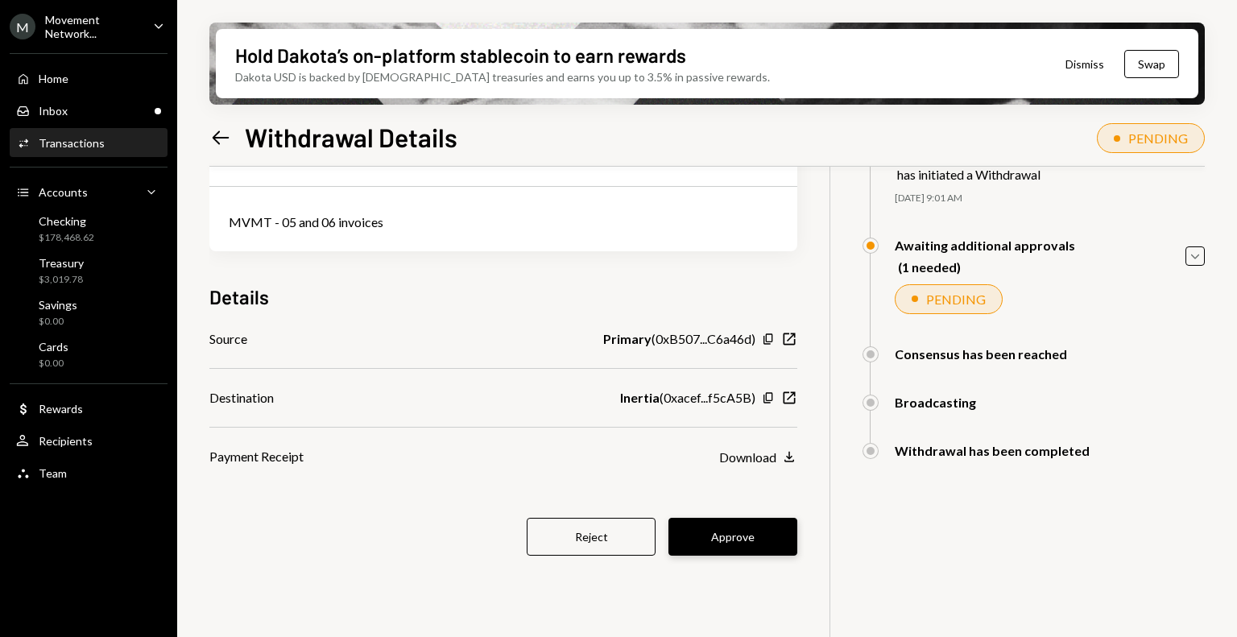
click at [771, 543] on button "Approve" at bounding box center [733, 537] width 129 height 38
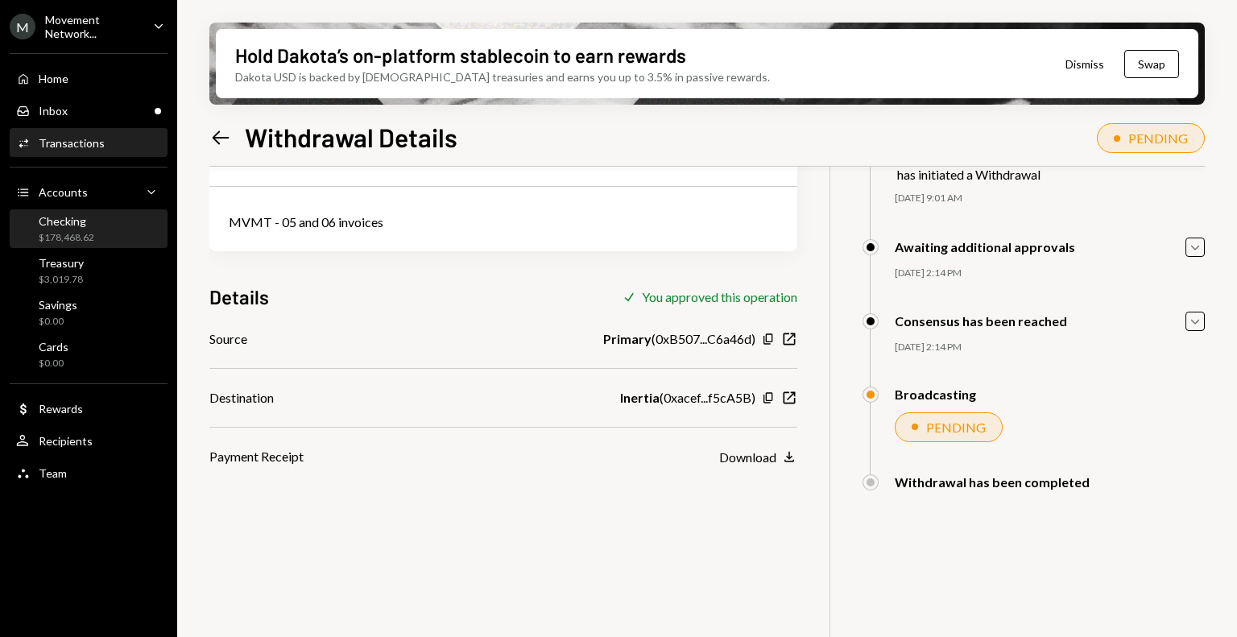
click at [61, 222] on div "Checking" at bounding box center [67, 221] width 56 height 14
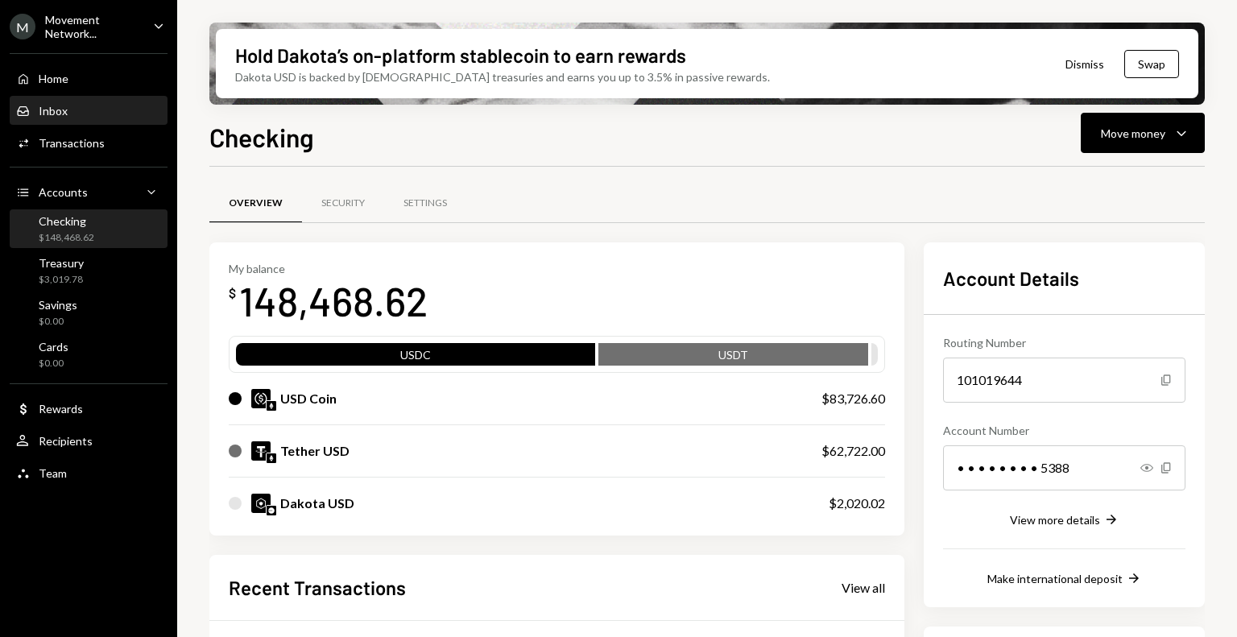
click at [90, 113] on div "Inbox Inbox" at bounding box center [88, 111] width 145 height 14
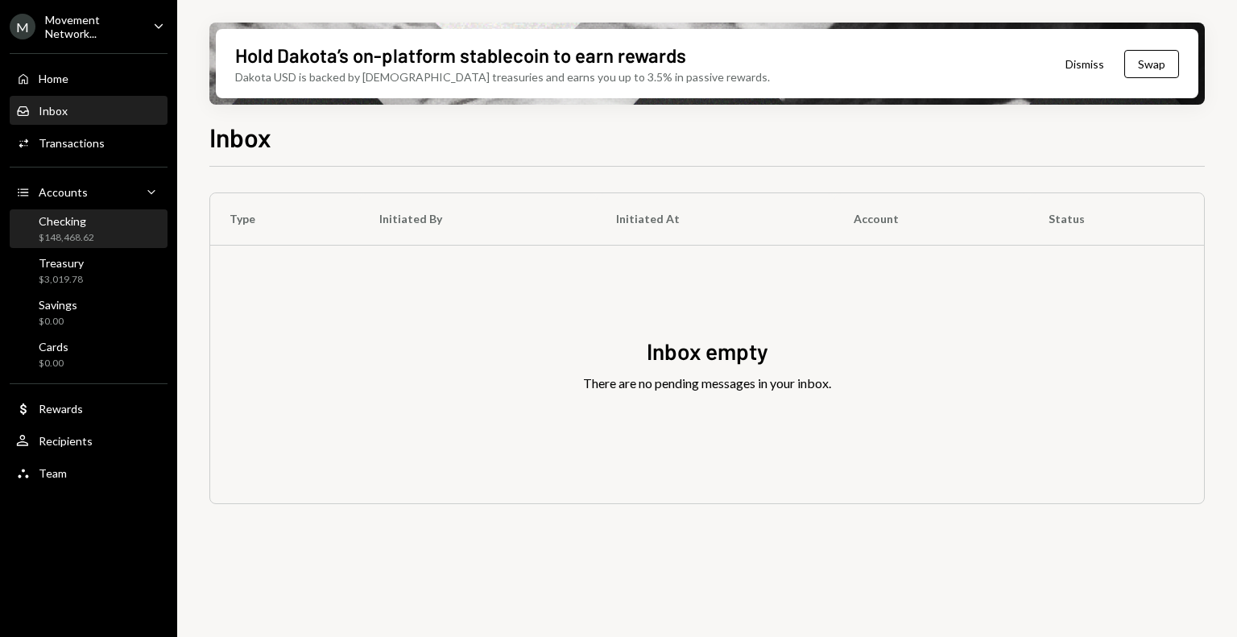
click at [93, 224] on div "Checking $148,468.62" at bounding box center [88, 229] width 145 height 31
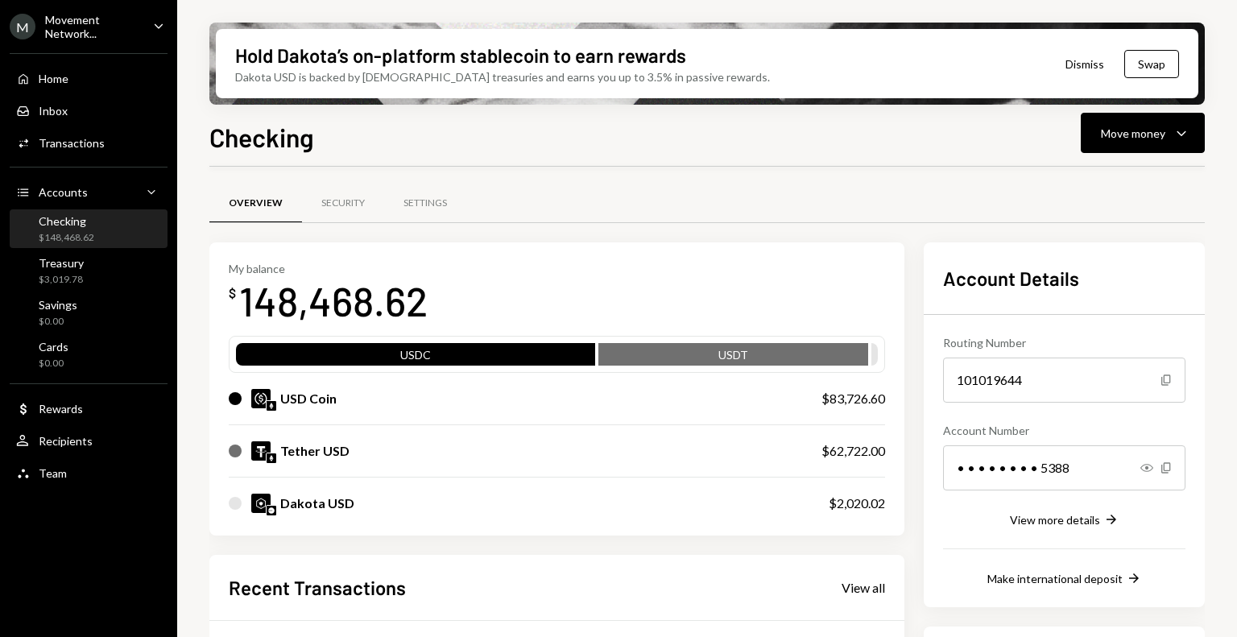
scroll to position [304, 0]
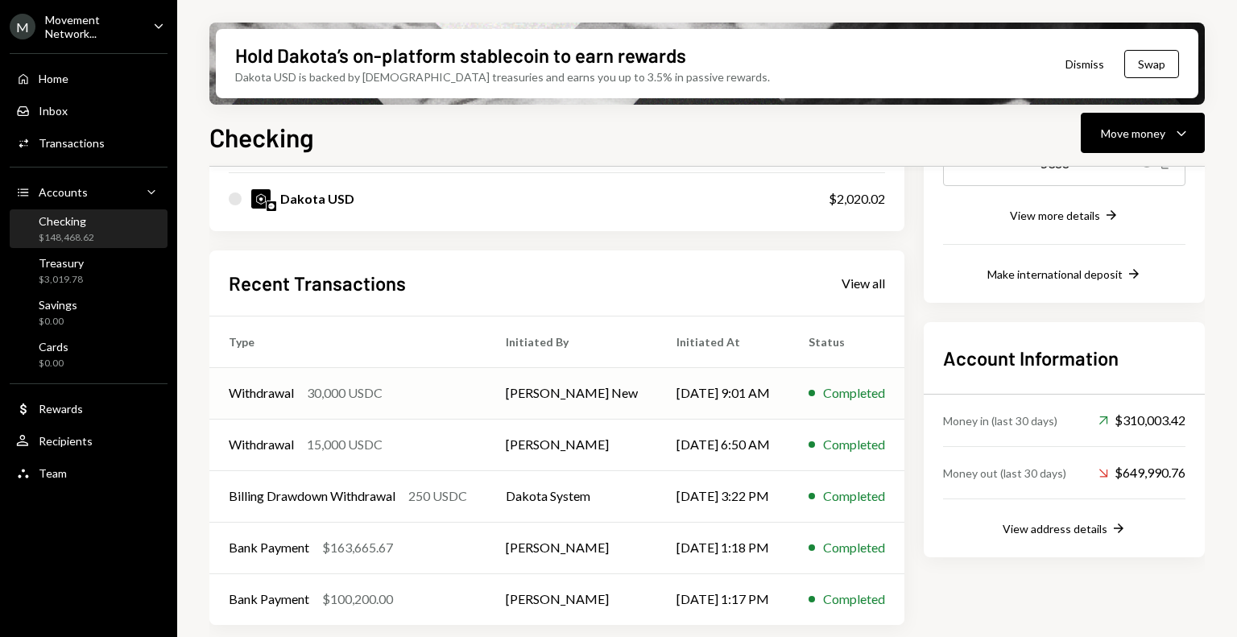
click at [391, 395] on div "Withdrawal 30,000 USDC" at bounding box center [348, 392] width 238 height 19
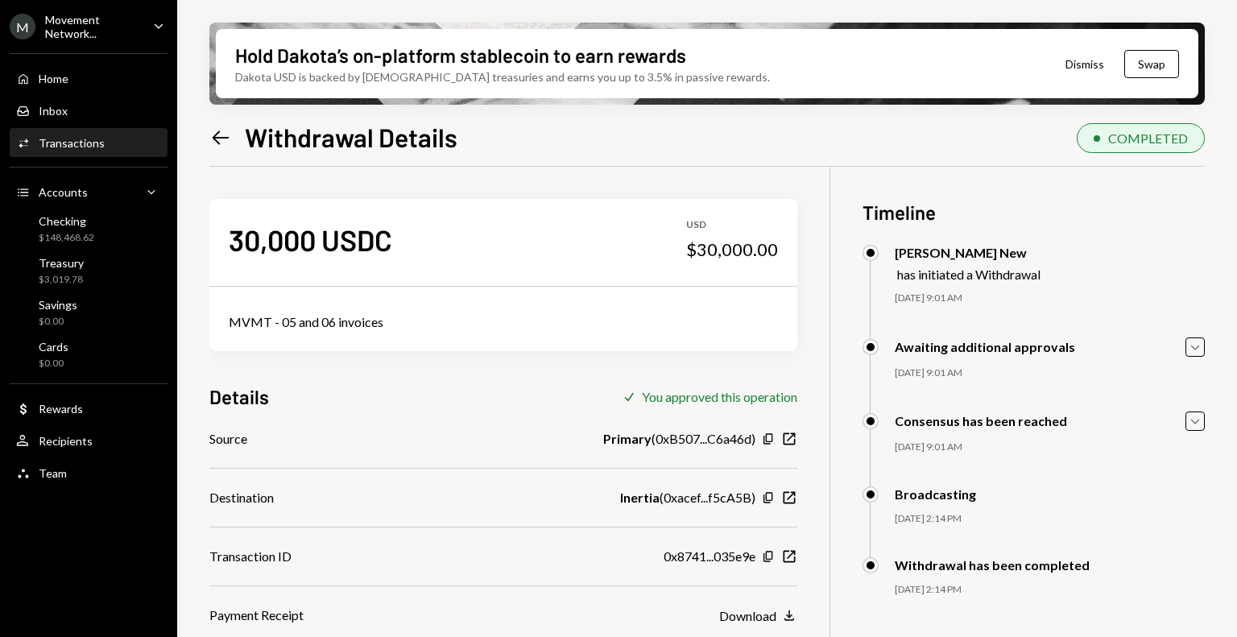
scroll to position [129, 0]
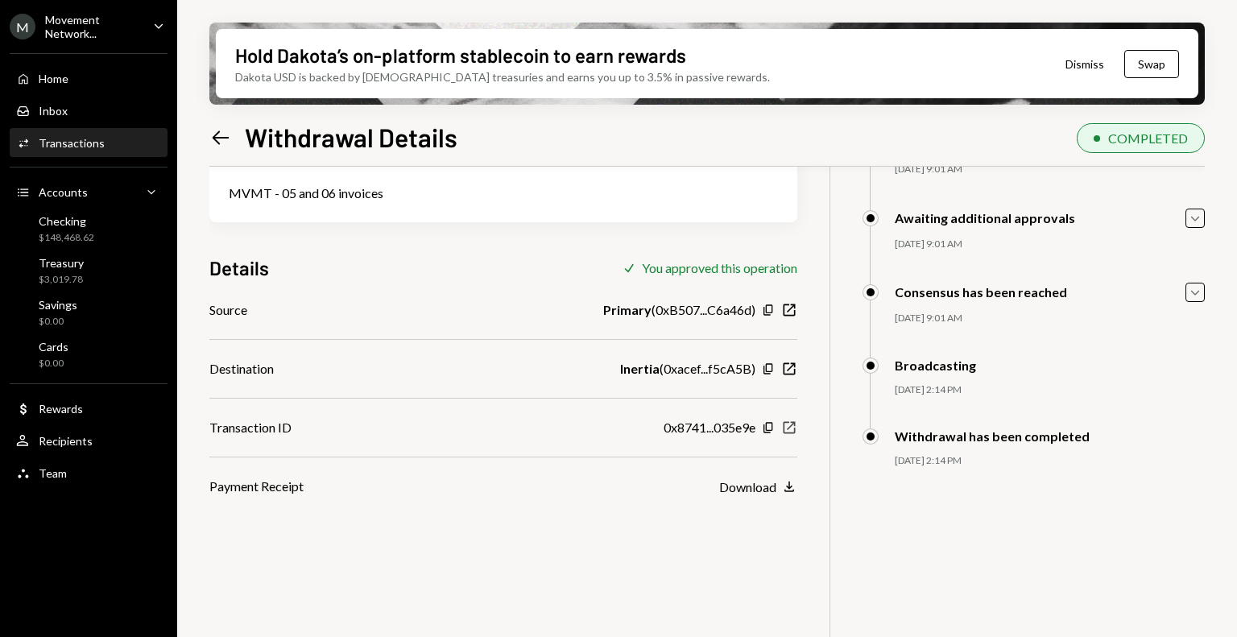
click at [789, 428] on icon "button" at bounding box center [790, 428] width 12 height 12
